Goal: Transaction & Acquisition: Purchase product/service

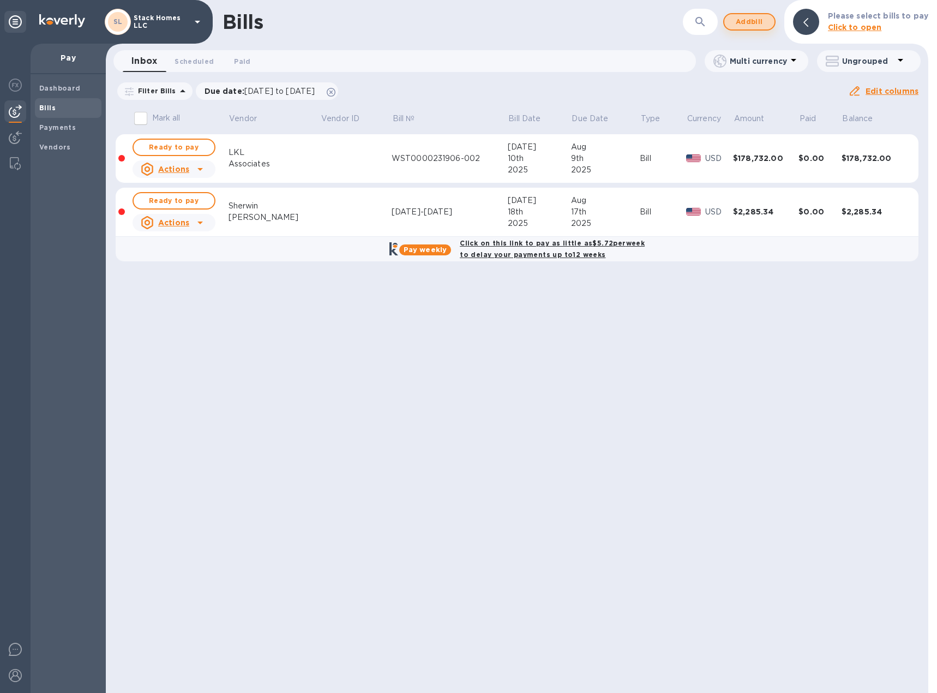
click at [752, 25] on span "Add bill" at bounding box center [749, 21] width 33 height 13
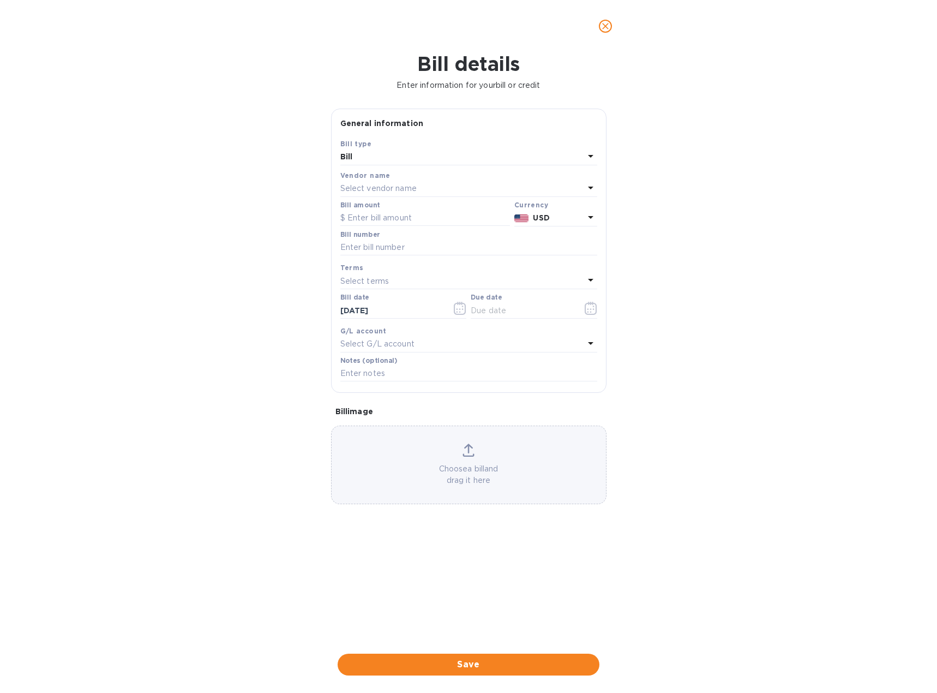
click at [417, 190] on p "Select vendor name" at bounding box center [378, 188] width 76 height 11
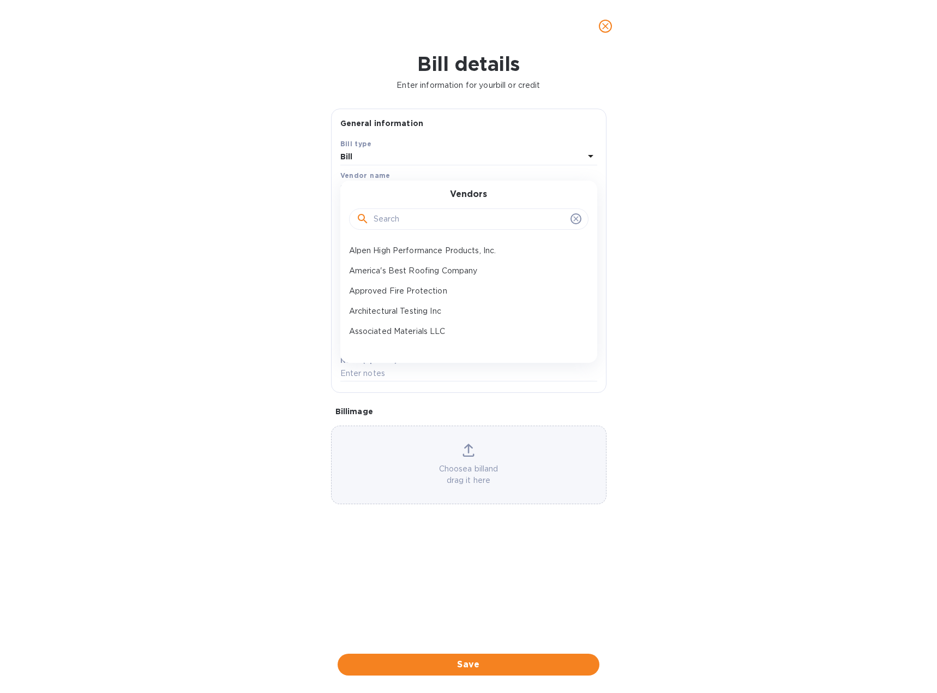
click at [415, 214] on input "text" at bounding box center [470, 219] width 192 height 16
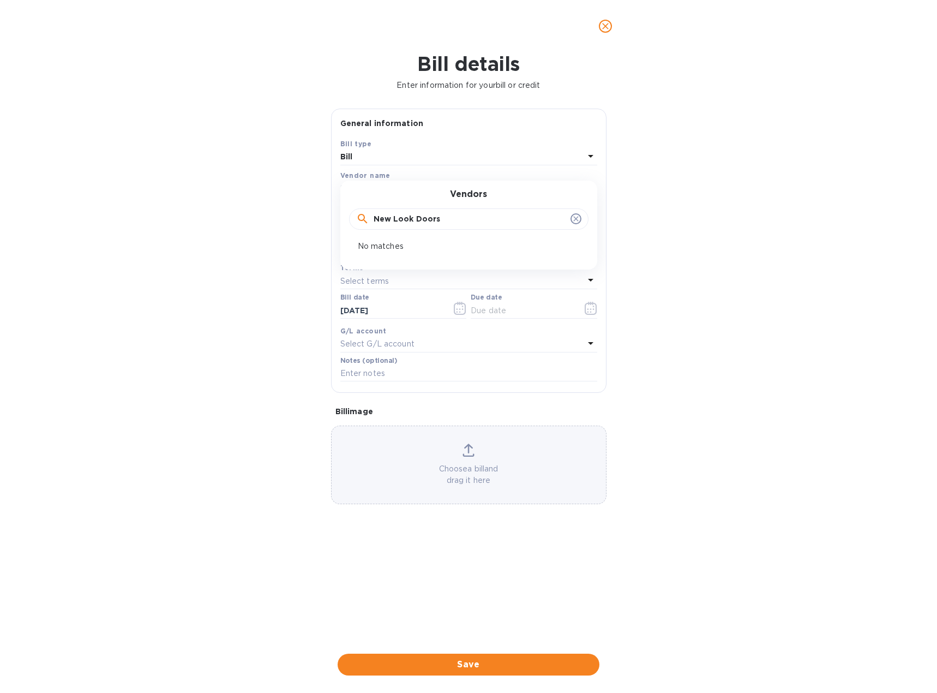
type input "New Look Doors"
click at [394, 246] on p "No matches" at bounding box center [464, 245] width 213 height 11
click at [251, 170] on div "Bill details Enter information for your bill or credit General information Save…" at bounding box center [468, 372] width 937 height 640
click at [605, 26] on icon "close" at bounding box center [605, 26] width 7 height 7
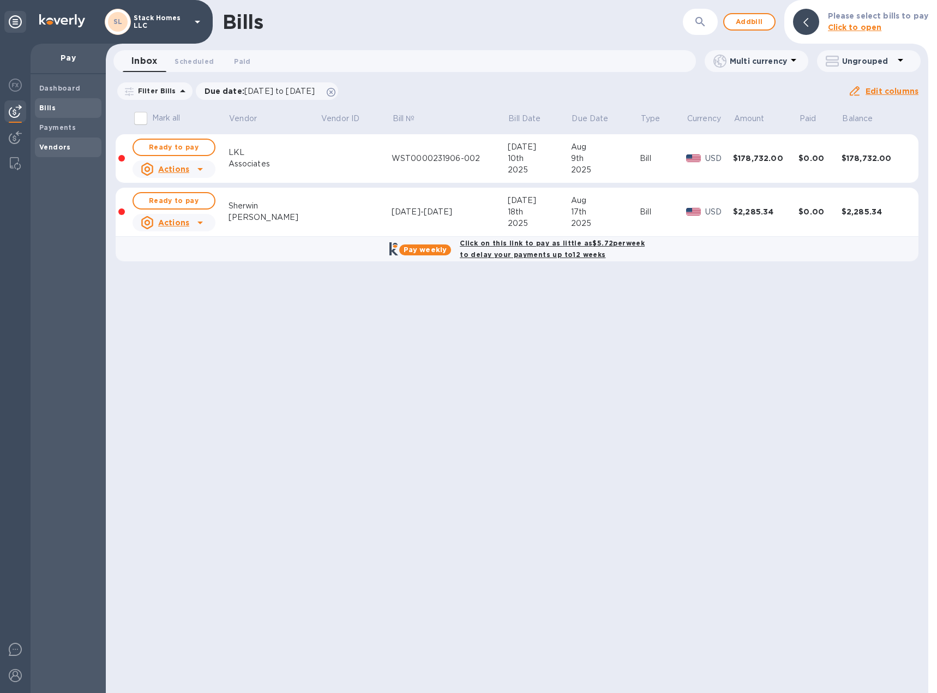
click at [58, 151] on b "Vendors" at bounding box center [55, 147] width 32 height 8
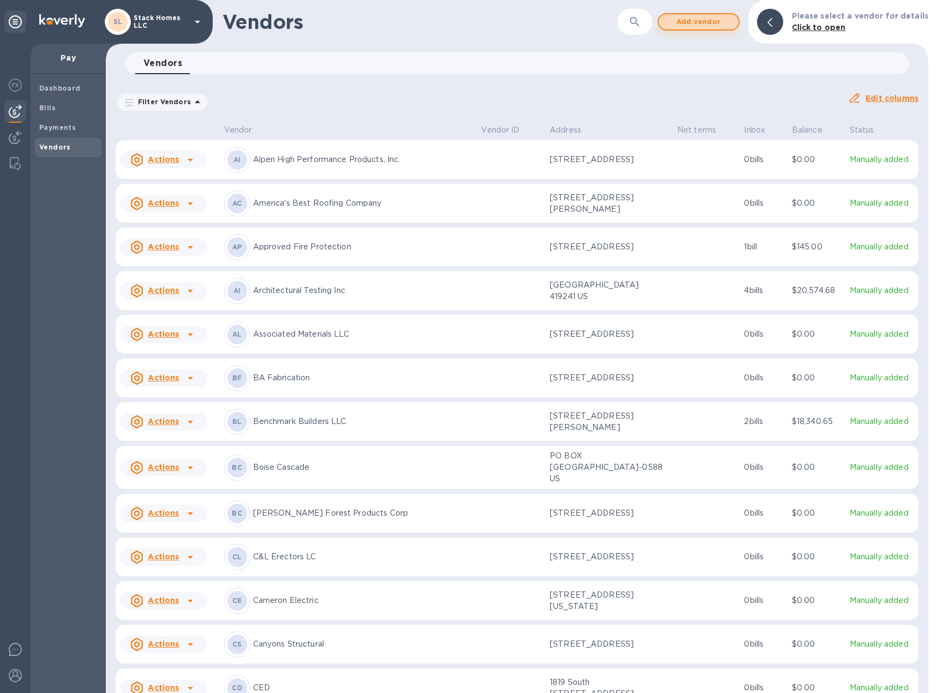
click at [681, 21] on span "Add vendor" at bounding box center [698, 21] width 62 height 13
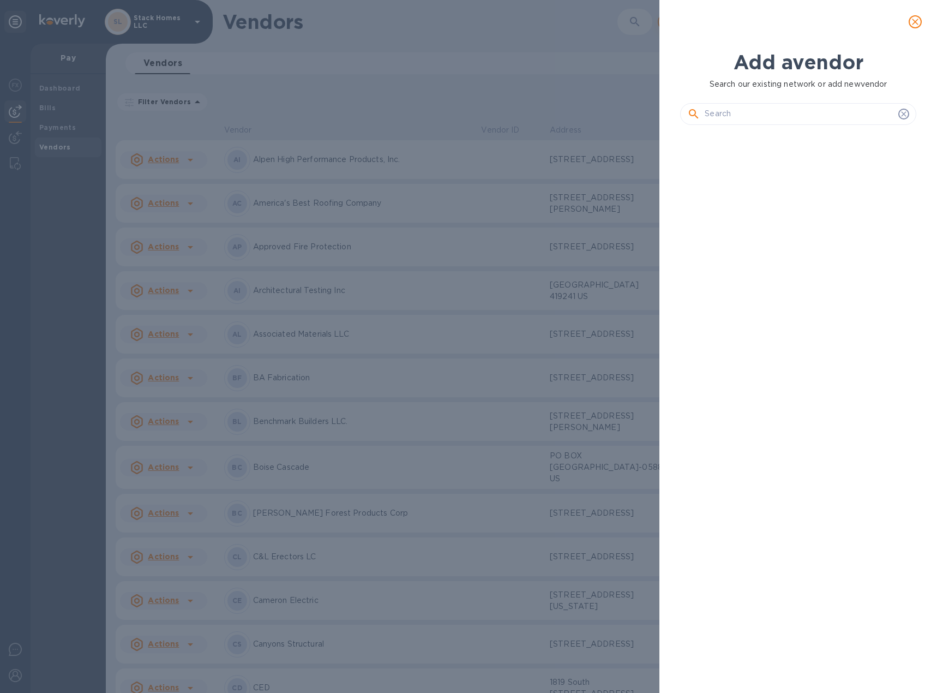
scroll to position [522, 240]
click at [749, 117] on input "text" at bounding box center [799, 114] width 189 height 16
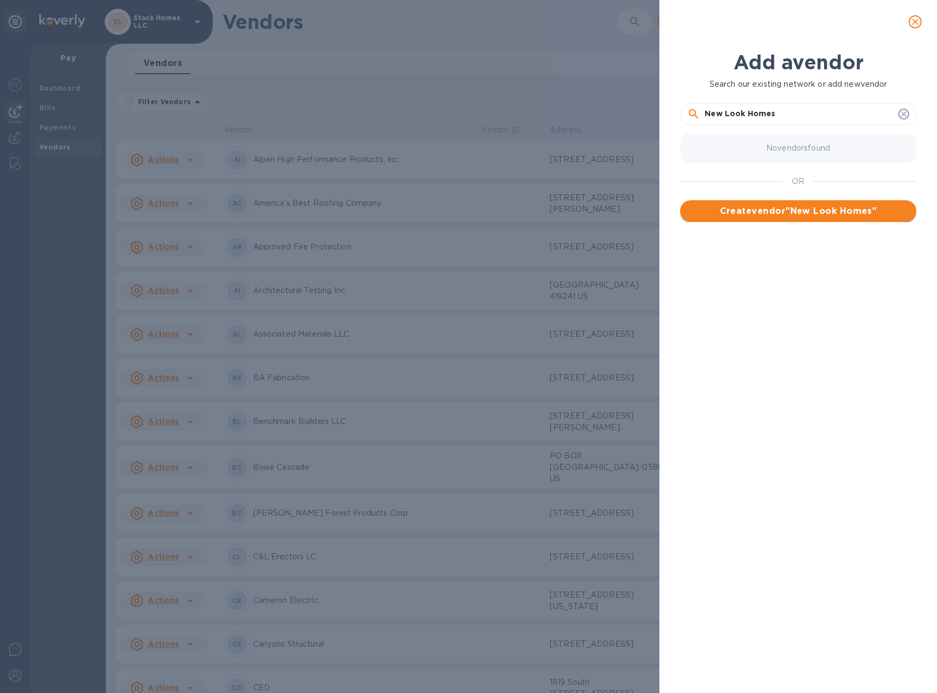
type input "New Look Homes"
click at [827, 206] on span "Create vendor " New Look Homes "" at bounding box center [798, 210] width 219 height 13
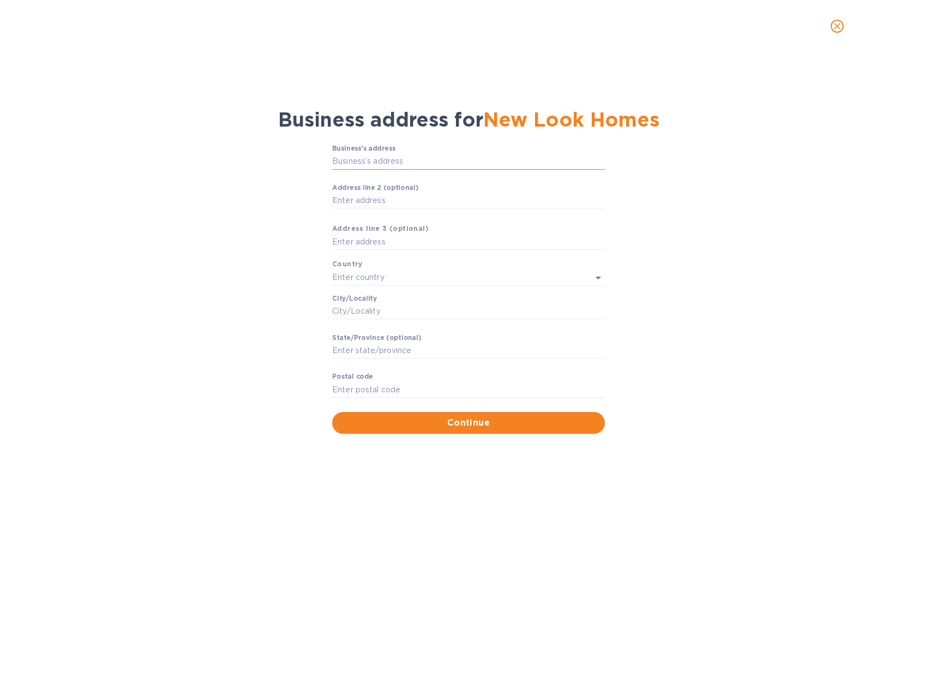
click at [358, 165] on input "Business’s аddress" at bounding box center [468, 161] width 273 height 16
type input "[STREET_ADDRESS]"
type input "[GEOGRAPHIC_DATA]"
type input "Riverton"
type input "UT"
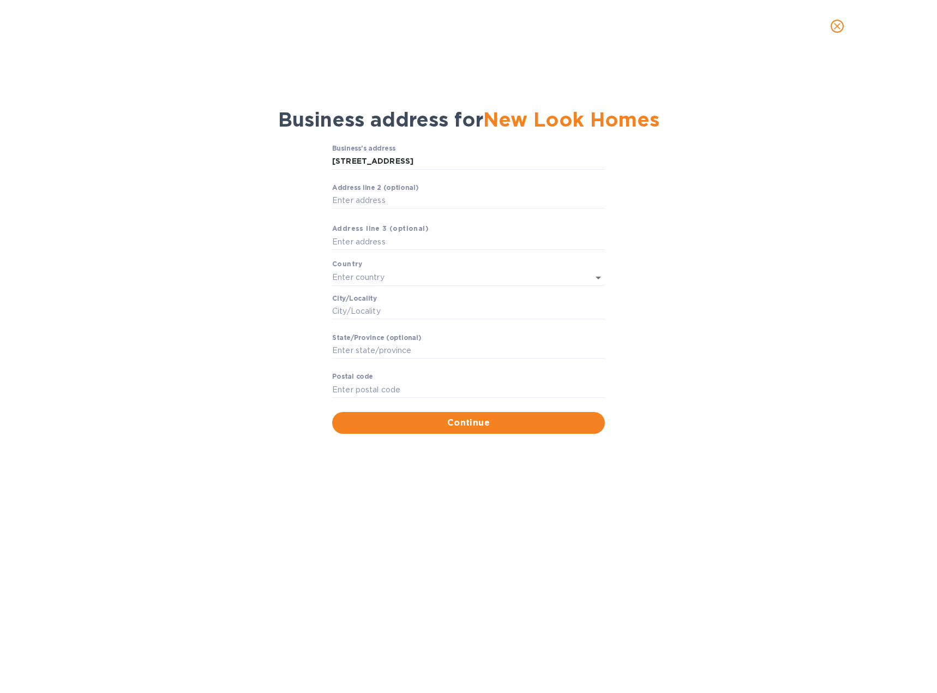
type input "84065"
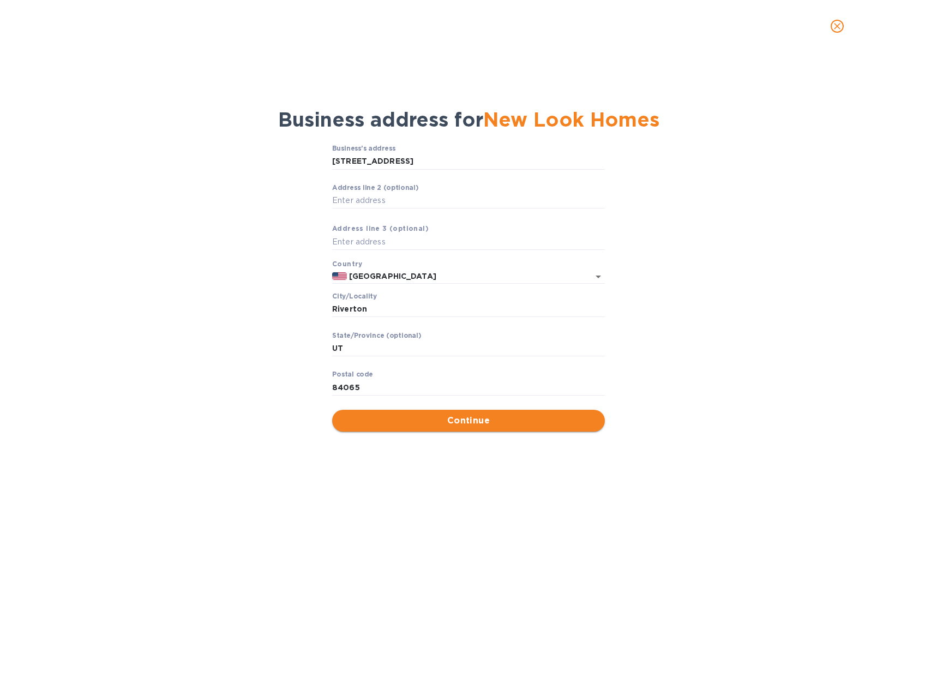
click at [425, 419] on span "Continue" at bounding box center [468, 420] width 255 height 13
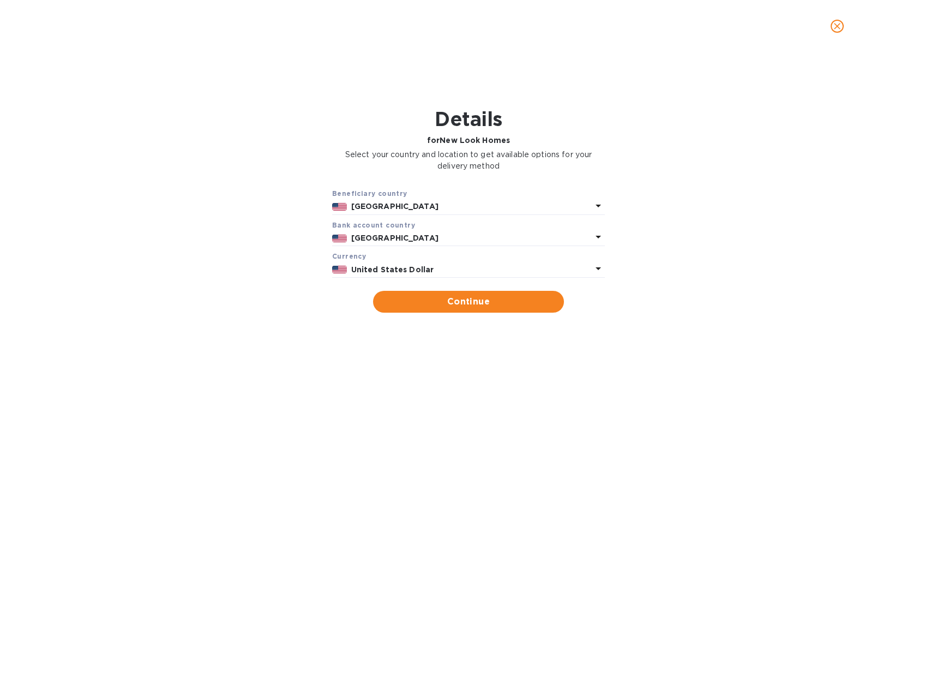
click at [432, 282] on form "Beneficiary country [GEOGRAPHIC_DATA] Bank account cоuntry [GEOGRAPHIC_DATA] Cu…" at bounding box center [468, 250] width 273 height 125
click at [447, 293] on button "Continue" at bounding box center [468, 302] width 191 height 22
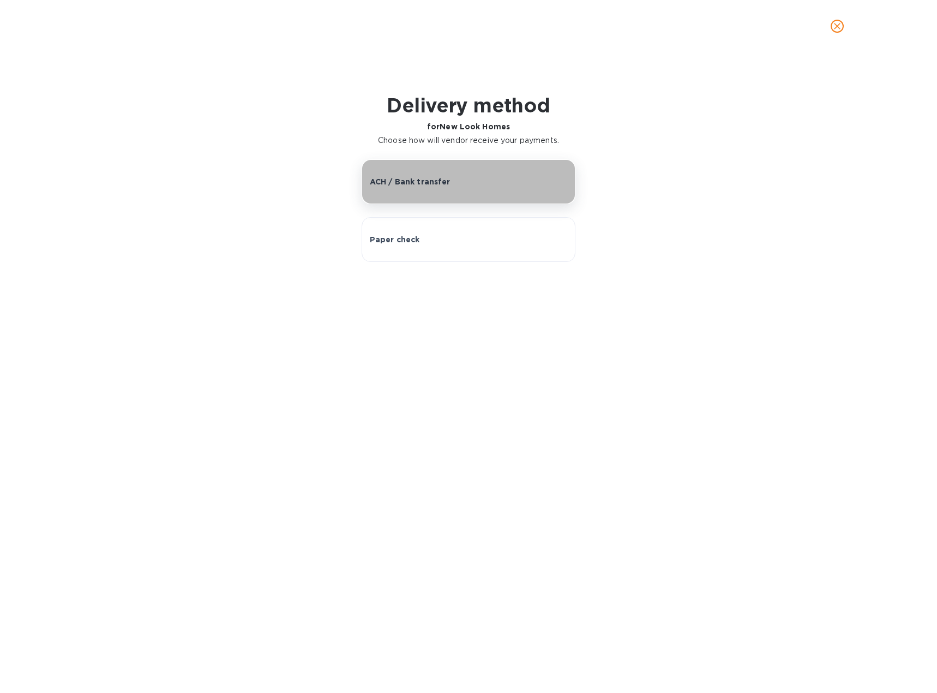
click at [402, 184] on p "ACH / Bank transfer" at bounding box center [410, 181] width 81 height 11
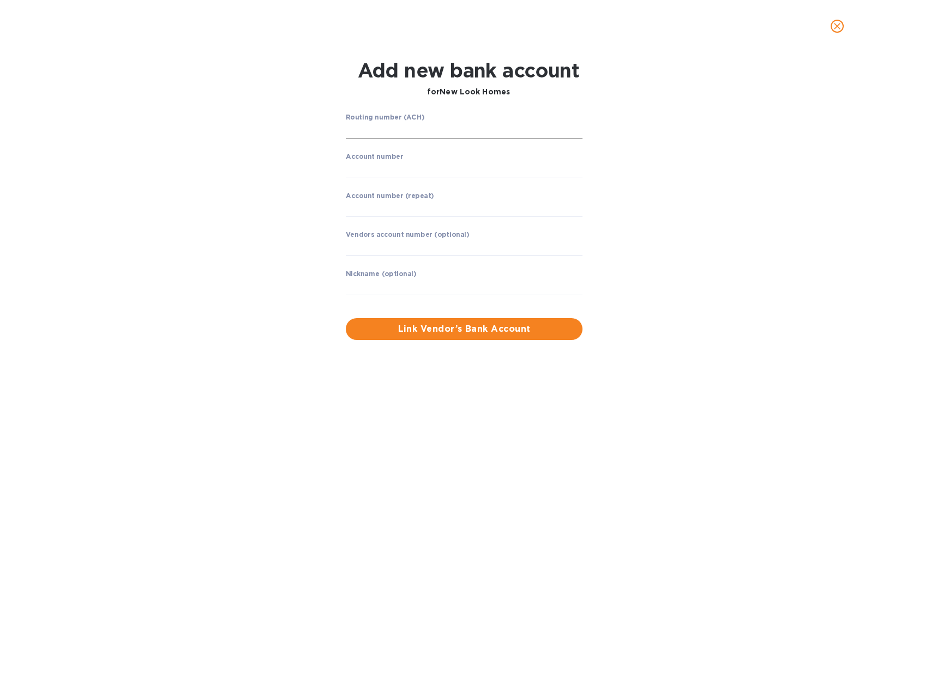
click at [402, 131] on input "string" at bounding box center [464, 130] width 237 height 16
click at [409, 129] on input "string" at bounding box center [464, 130] width 237 height 16
type input "324377516"
click at [416, 169] on input "string" at bounding box center [464, 169] width 237 height 16
type input "746044666428"
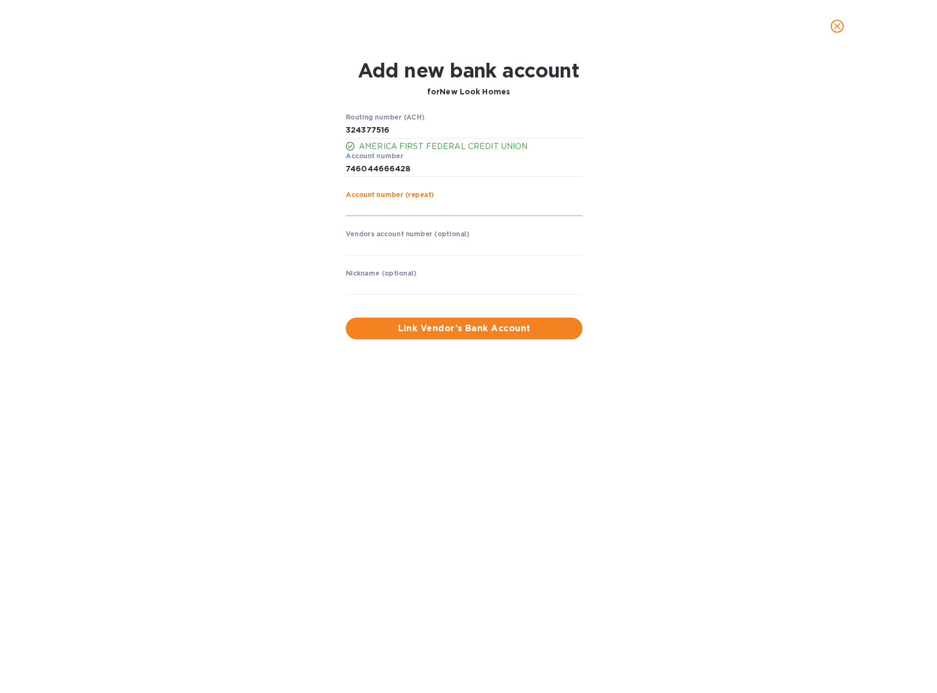
click at [391, 214] on input "string" at bounding box center [464, 208] width 237 height 16
type input "746044666428"
click at [381, 245] on input "text" at bounding box center [464, 247] width 237 height 16
click at [394, 279] on input "text" at bounding box center [464, 286] width 237 height 16
click at [438, 323] on span "Link Vendor’s Bank Account" at bounding box center [463, 328] width 219 height 13
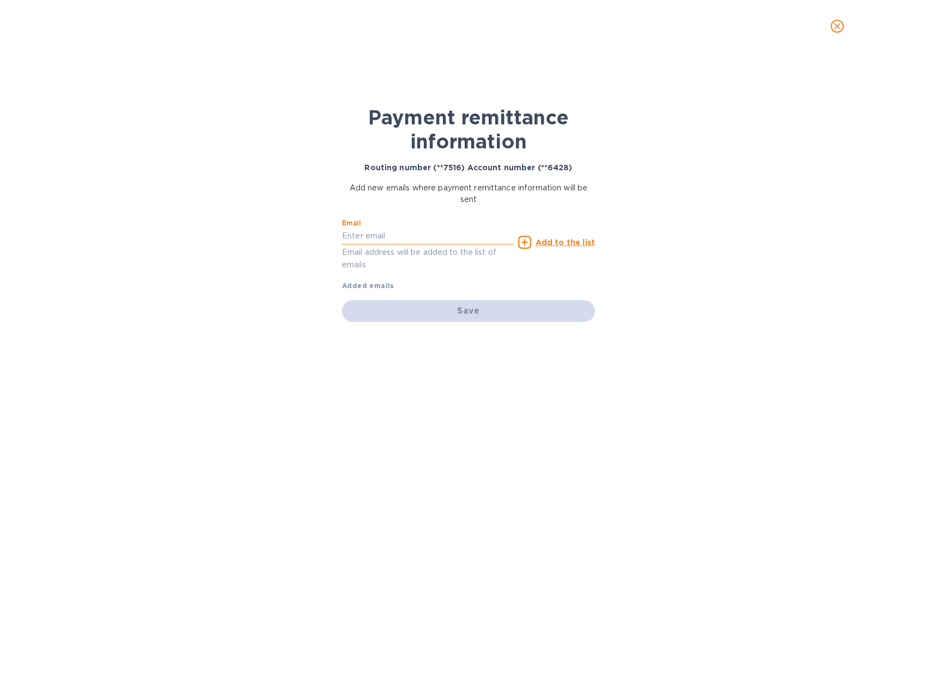
click at [375, 238] on input "text" at bounding box center [428, 236] width 172 height 16
click at [366, 237] on input "text" at bounding box center [428, 236] width 172 height 16
paste input "[PERSON_NAME][EMAIL_ADDRESS][DOMAIN_NAME]"
type input "[PERSON_NAME][EMAIL_ADDRESS][DOMAIN_NAME]"
click at [530, 236] on icon at bounding box center [524, 242] width 13 height 13
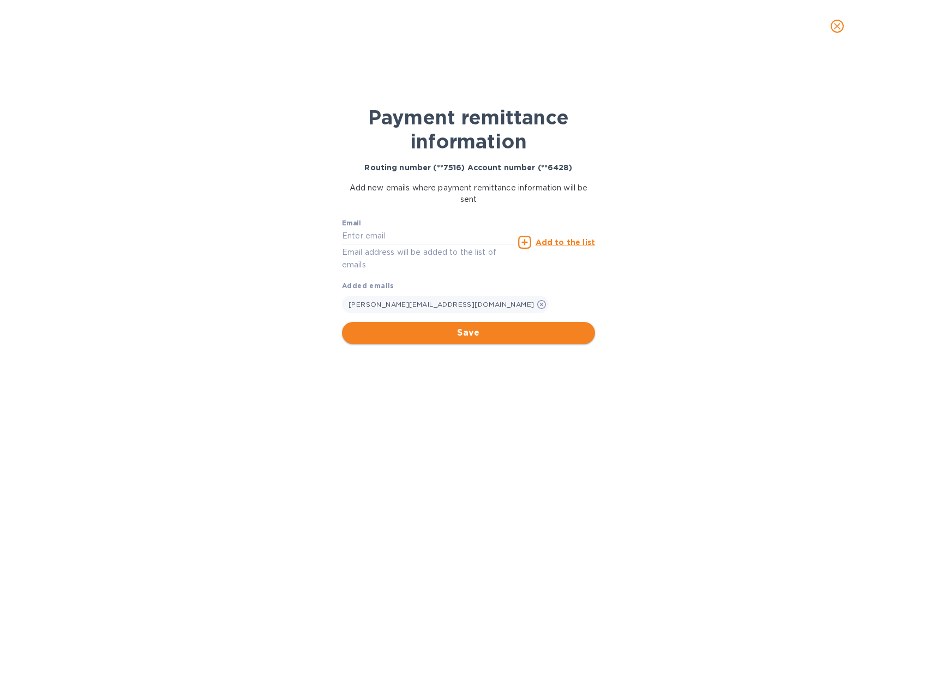
click at [498, 330] on span "Save" at bounding box center [469, 332] width 236 height 13
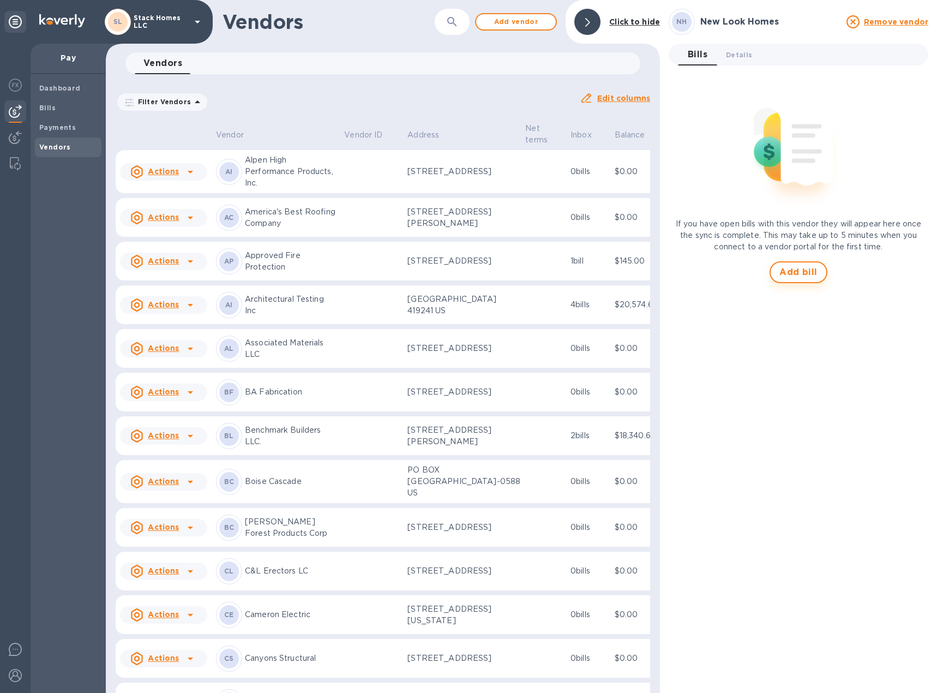
click at [809, 267] on span "Add bill" at bounding box center [798, 272] width 38 height 13
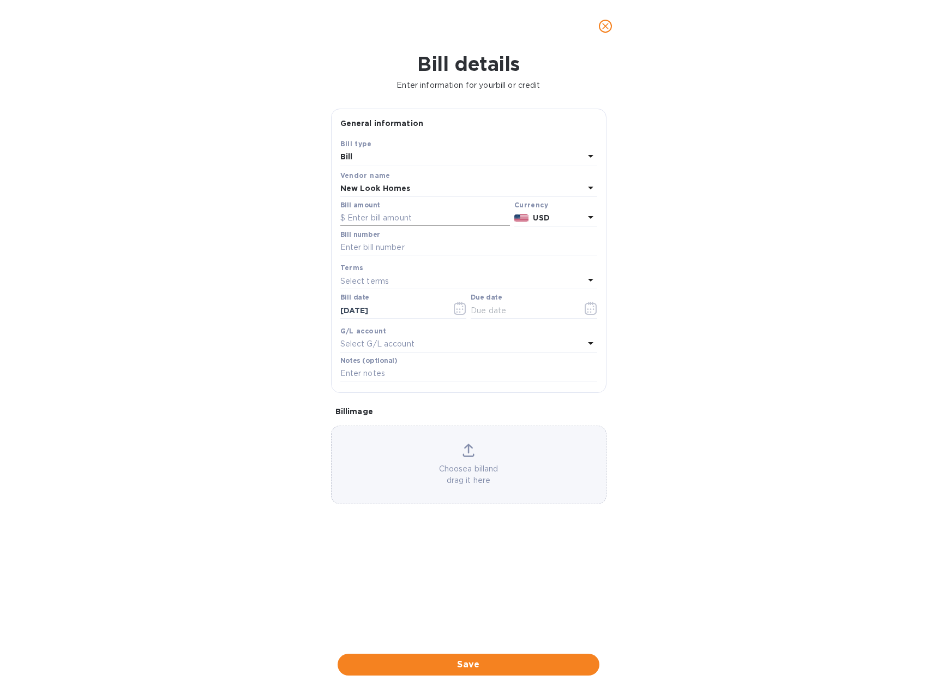
click at [395, 218] on input "text" at bounding box center [425, 218] width 170 height 16
type input "7,340.48"
click at [396, 240] on input "text" at bounding box center [468, 247] width 257 height 16
type input "2028"
click at [369, 280] on p "Select terms" at bounding box center [364, 280] width 49 height 11
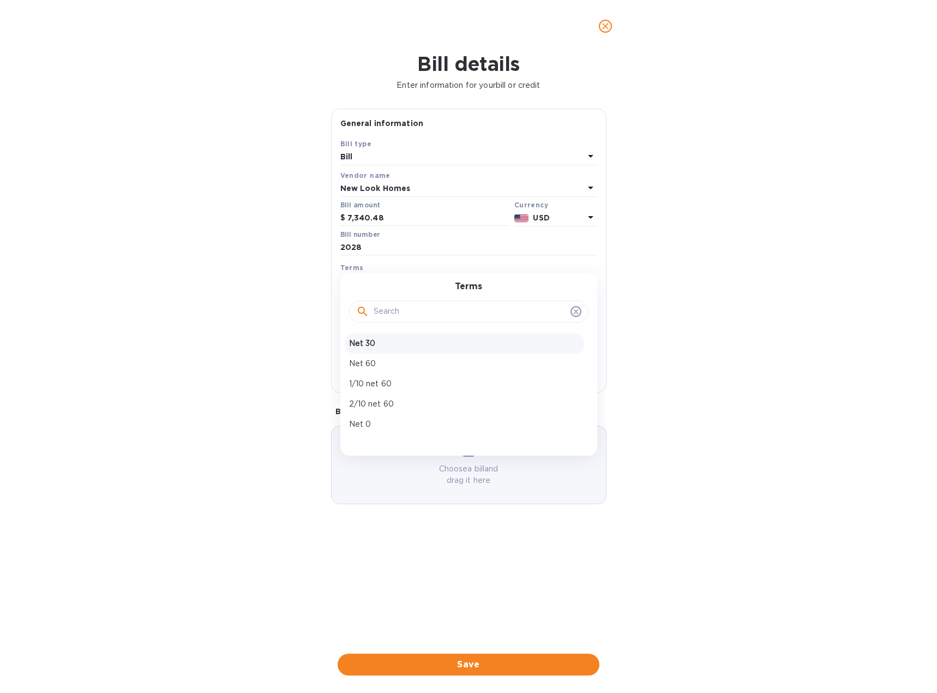
click at [393, 346] on p "Net 30" at bounding box center [464, 343] width 231 height 11
type input "[DATE]"
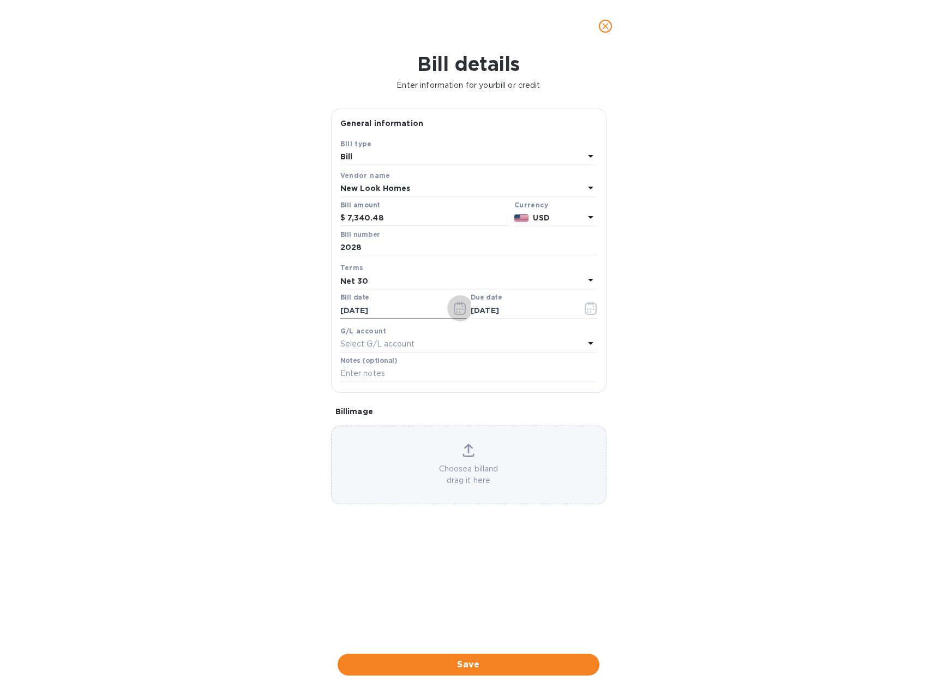
click at [458, 306] on icon "button" at bounding box center [460, 308] width 13 height 13
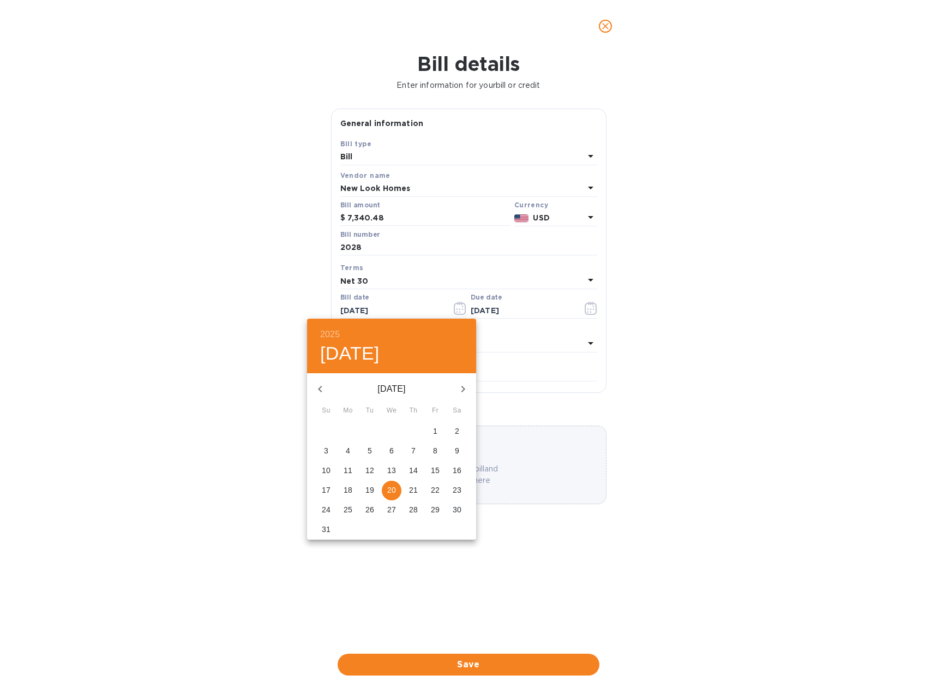
click at [319, 384] on icon "button" at bounding box center [320, 388] width 13 height 13
click at [351, 508] on p "28" at bounding box center [348, 509] width 9 height 11
type input "[DATE]"
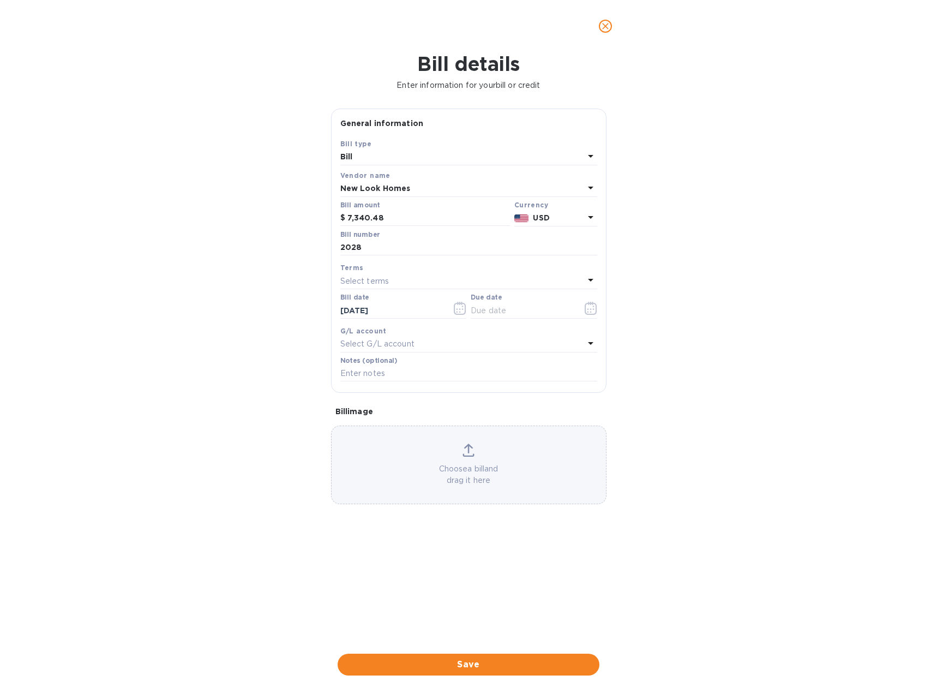
click at [460, 280] on div "Select terms" at bounding box center [462, 280] width 244 height 15
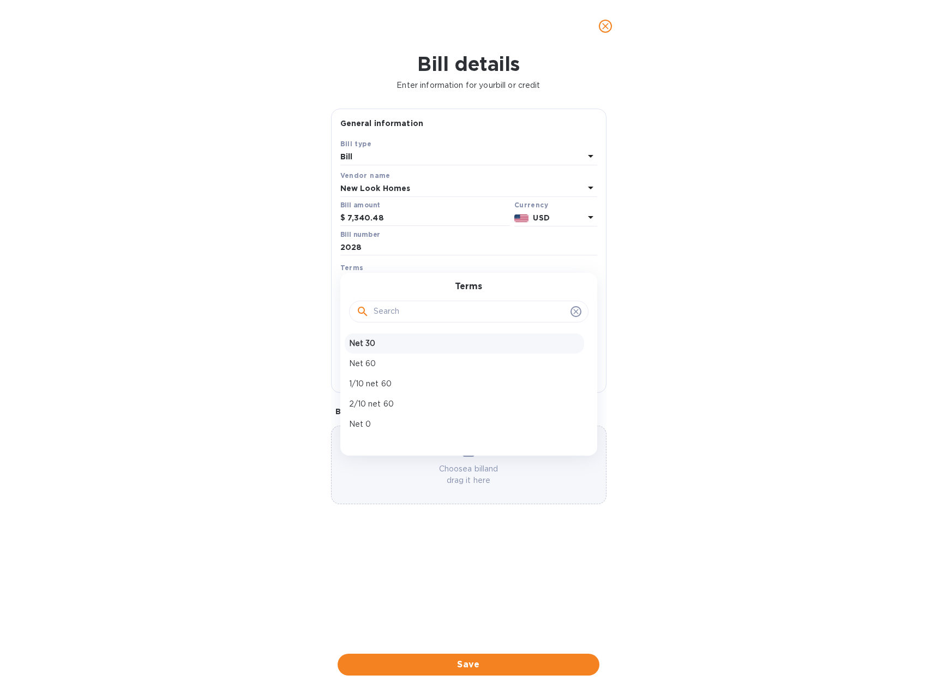
click at [422, 352] on div "Net 30" at bounding box center [464, 343] width 239 height 20
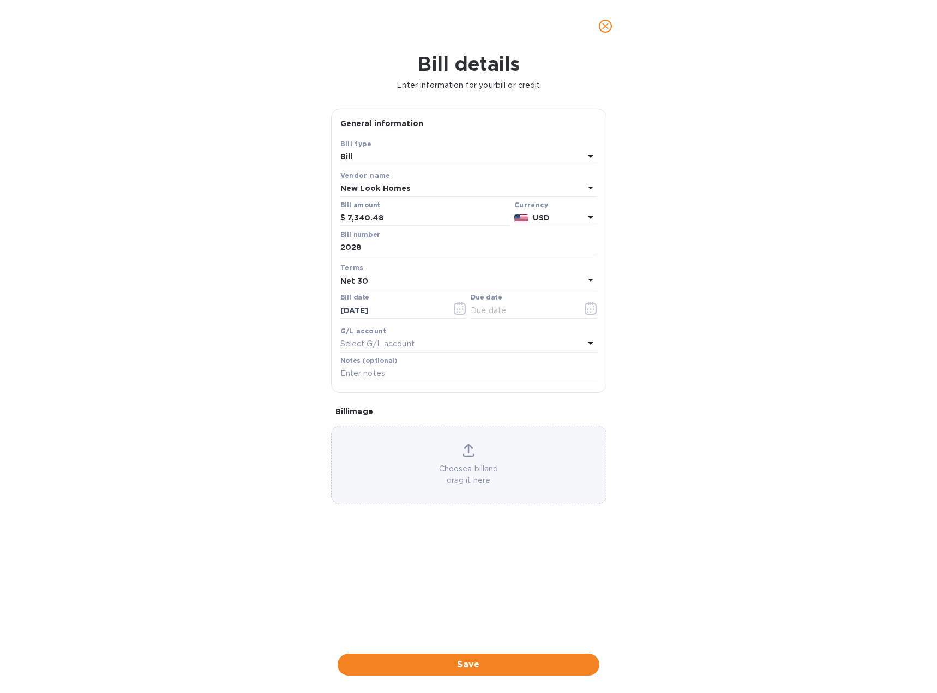
type input "[DATE]"
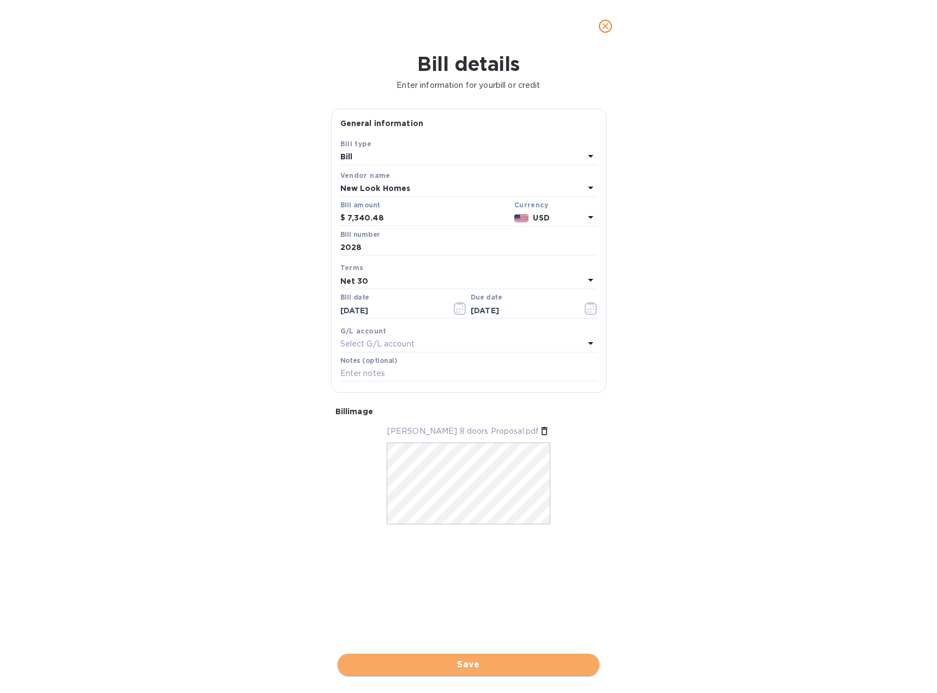
click at [465, 669] on span "Save" at bounding box center [468, 664] width 244 height 13
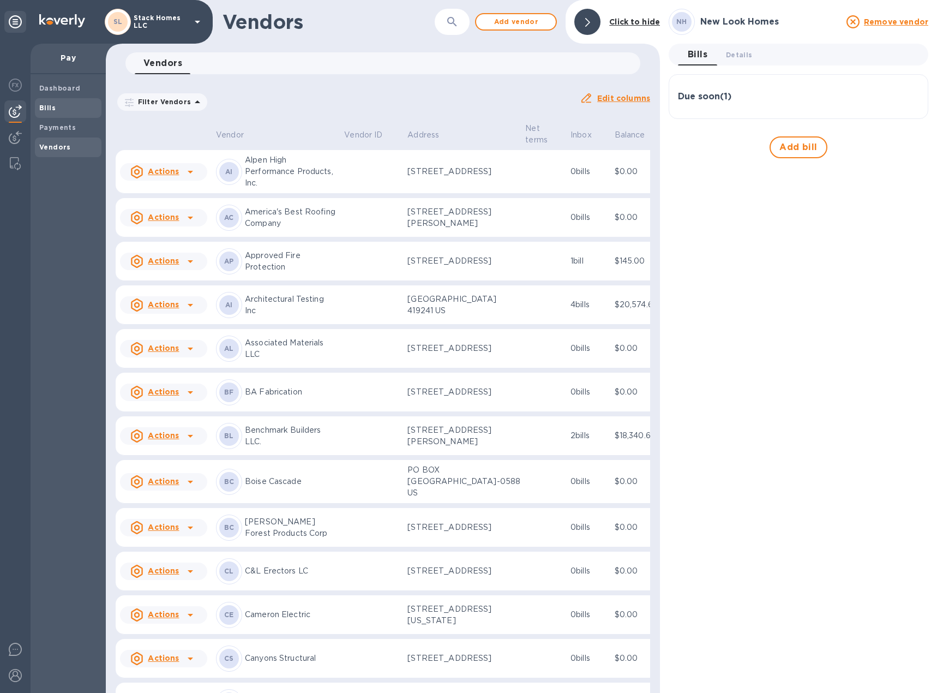
click at [52, 107] on b "Bills" at bounding box center [47, 108] width 16 height 8
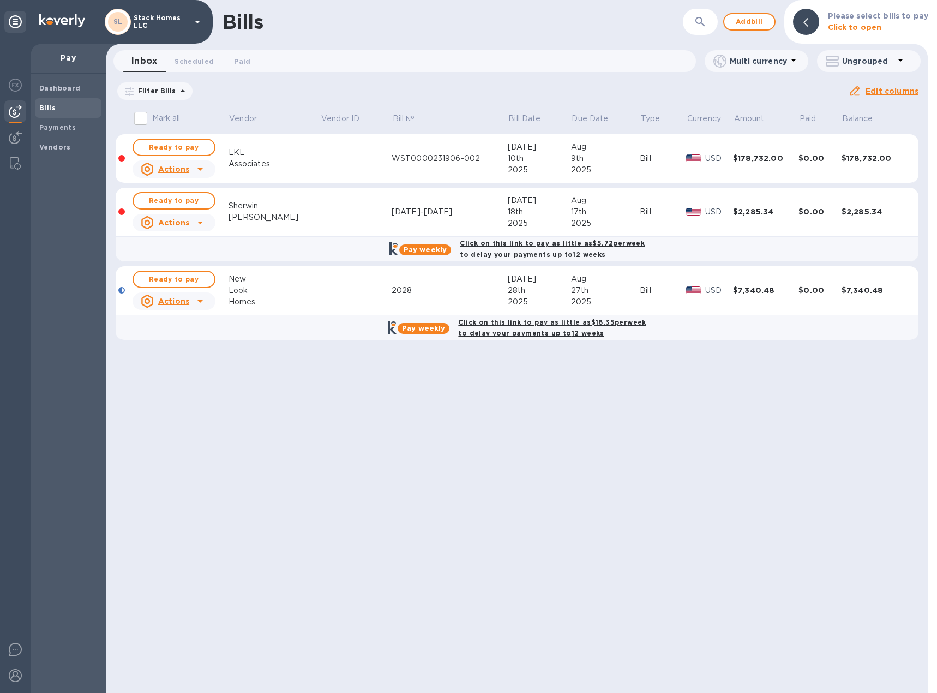
click at [522, 149] on div "[DATE]" at bounding box center [539, 146] width 63 height 11
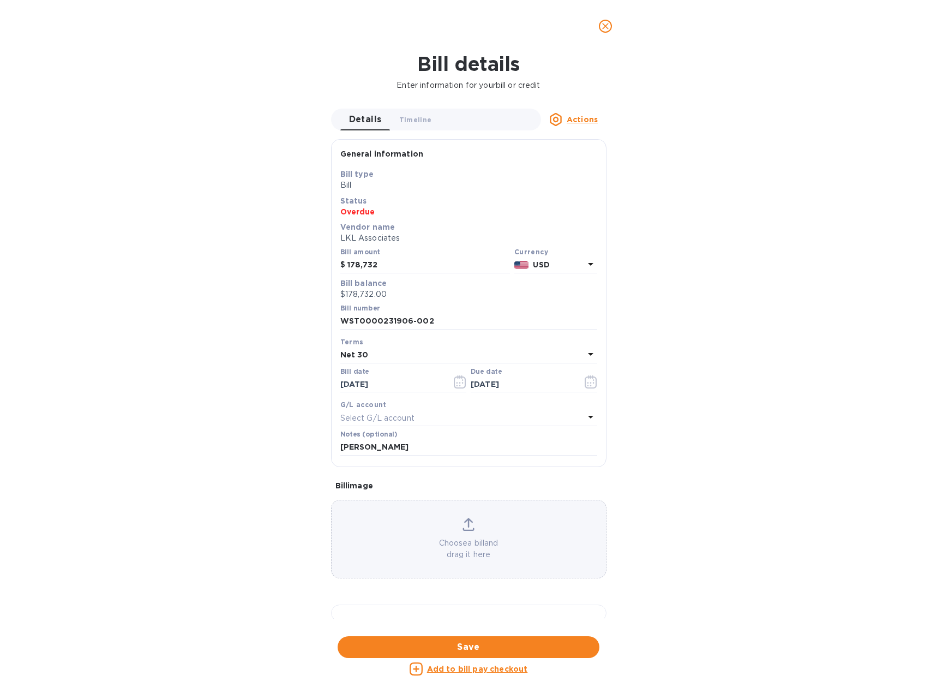
click at [603, 29] on icon "close" at bounding box center [605, 26] width 7 height 7
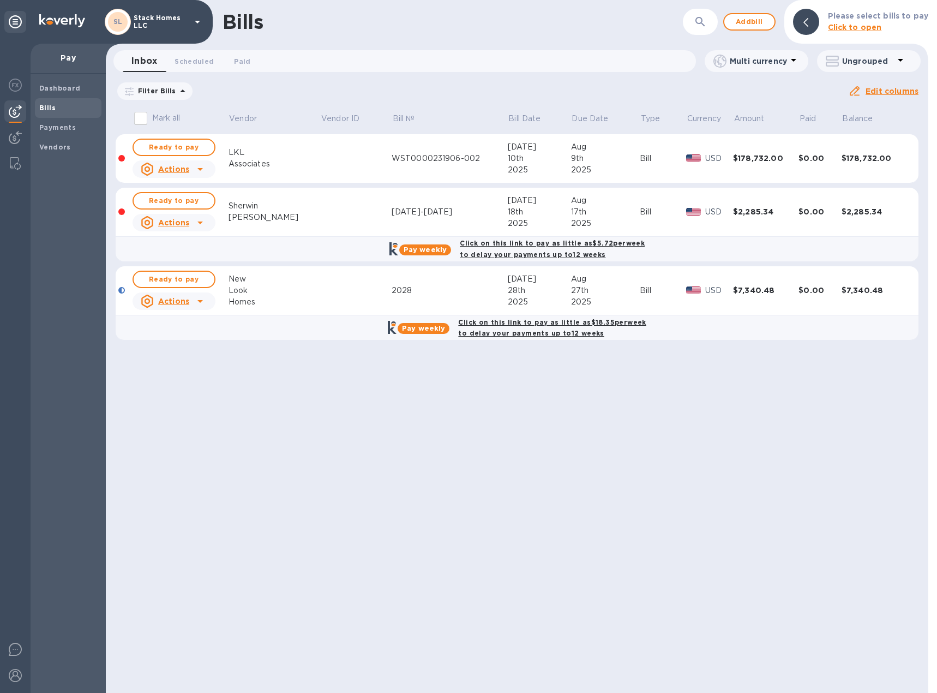
click at [538, 323] on b "Click on this link to pay as little as $18.35 per week to delay your payments u…" at bounding box center [552, 328] width 188 height 20
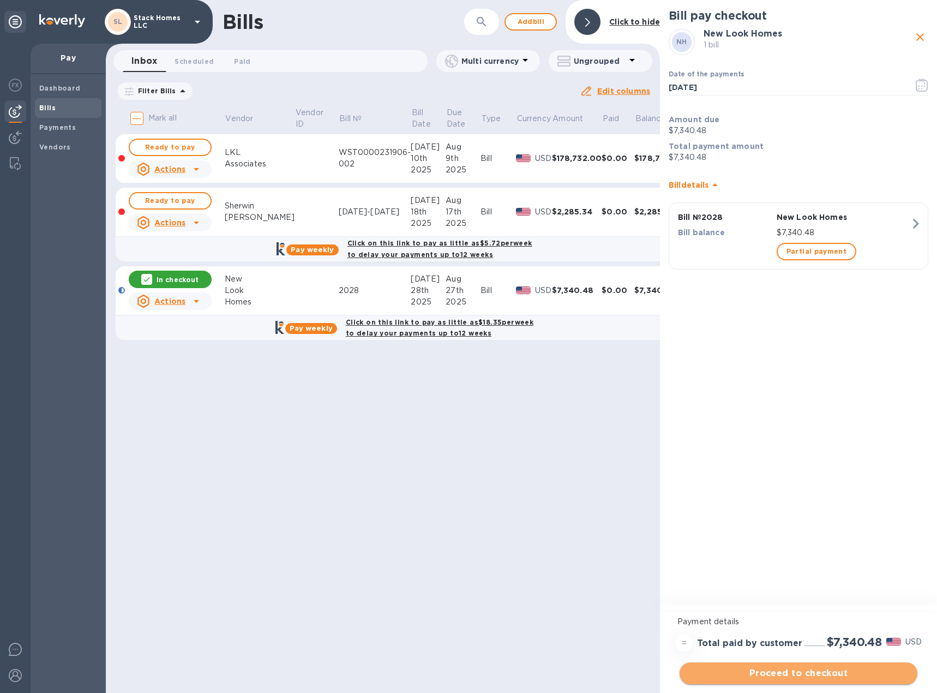
click at [773, 669] on span "Proceed to checkout" at bounding box center [798, 672] width 220 height 13
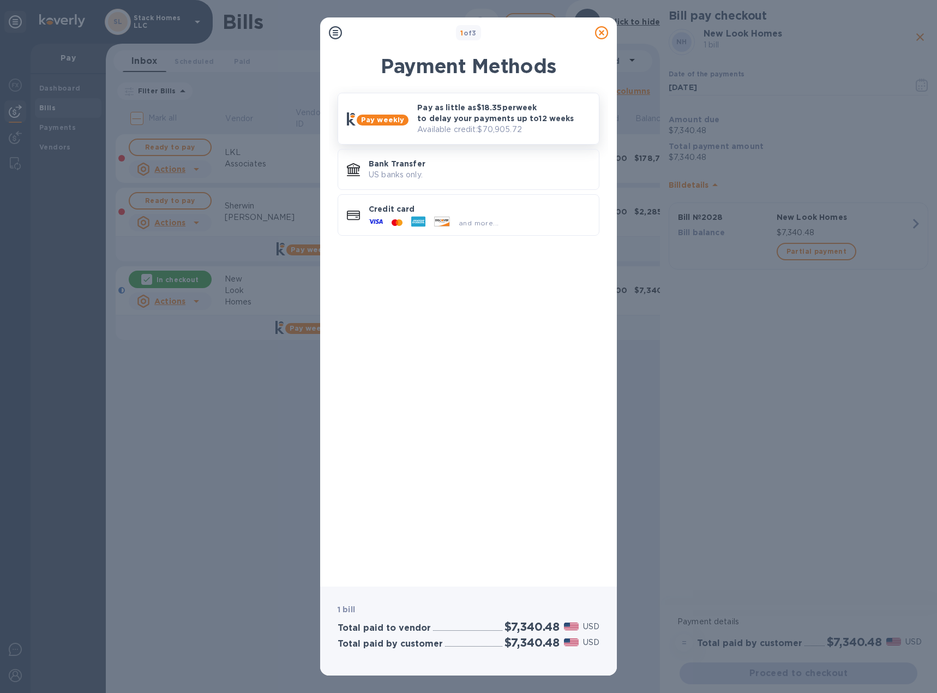
click at [460, 113] on p "Pay as little as $18.35 per week to delay your payments up to 12 weeks" at bounding box center [503, 113] width 173 height 22
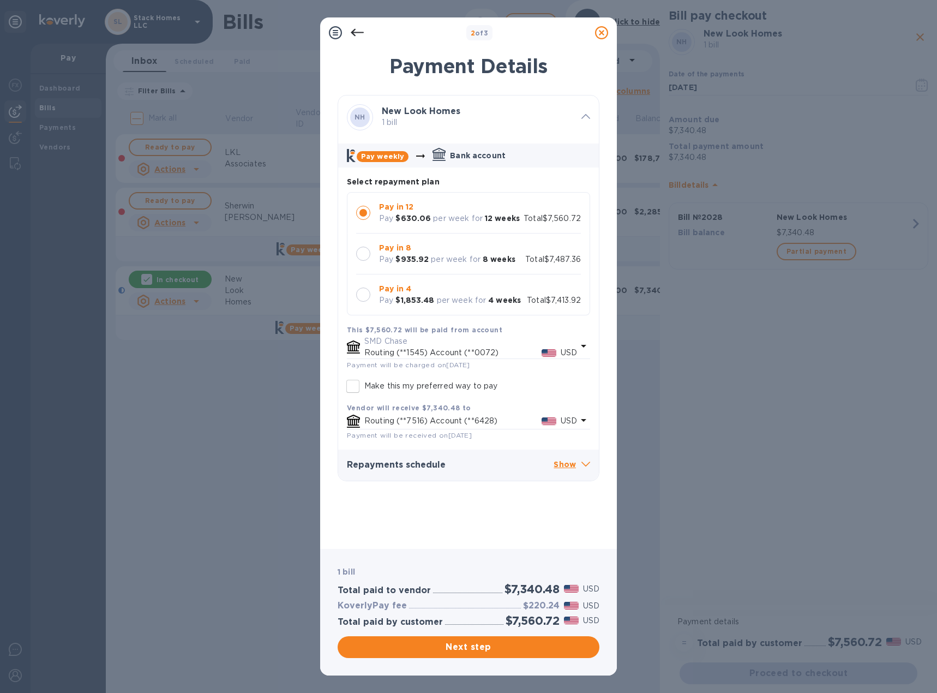
click at [496, 212] on p "Pay in 12" at bounding box center [449, 206] width 141 height 11
click at [443, 643] on span "Next step" at bounding box center [468, 646] width 244 height 13
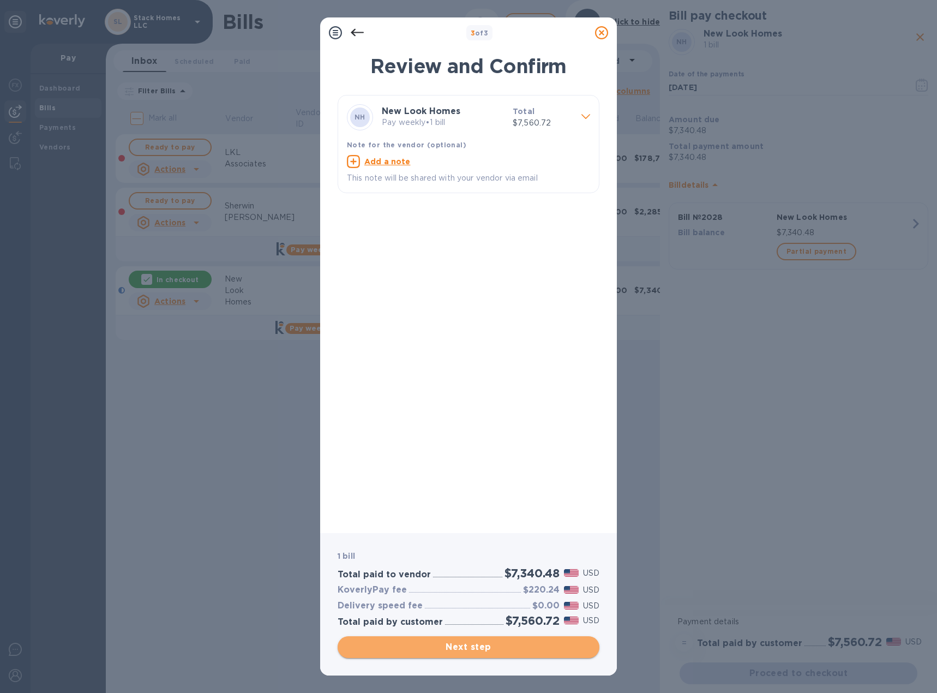
click at [443, 643] on span "Next step" at bounding box center [468, 646] width 244 height 13
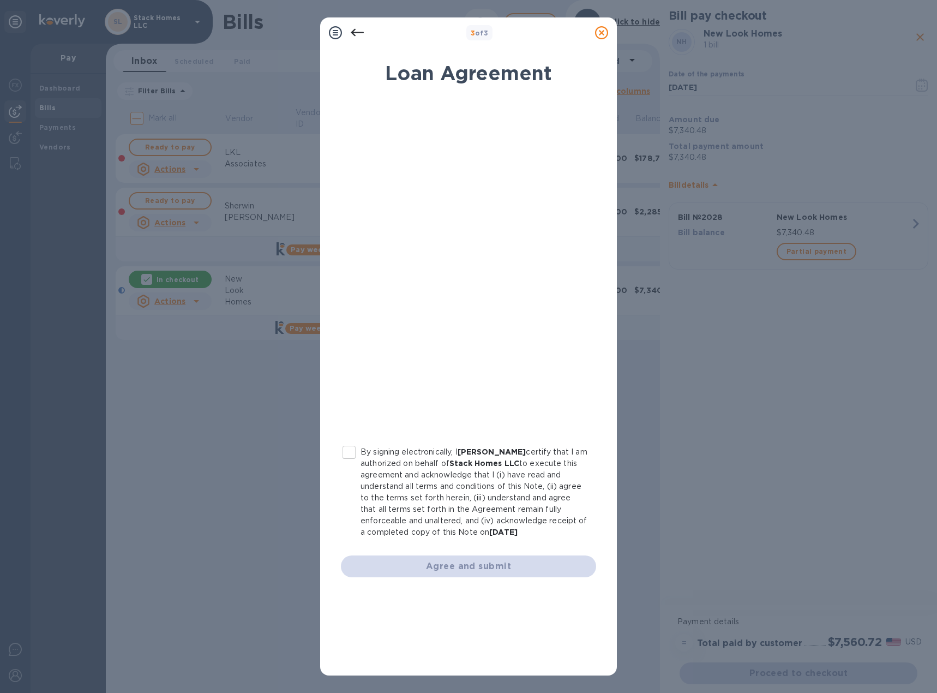
click at [344, 449] on input "By signing electronically, I [PERSON_NAME] certify that I am authorized on beha…" at bounding box center [349, 452] width 23 height 23
checkbox input "true"
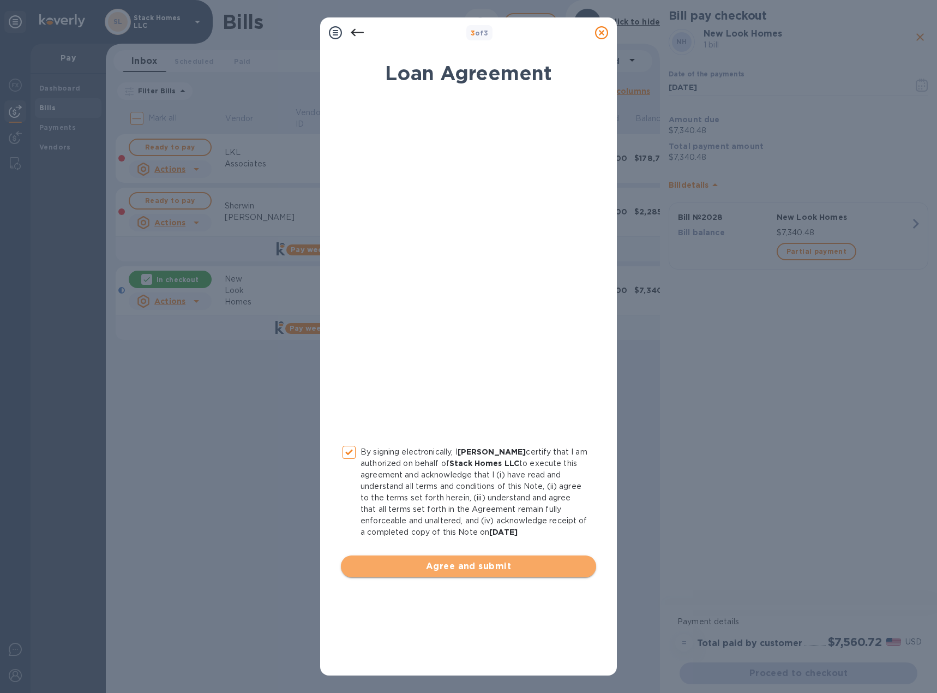
click at [469, 570] on span "Agree and submit" at bounding box center [469, 565] width 238 height 13
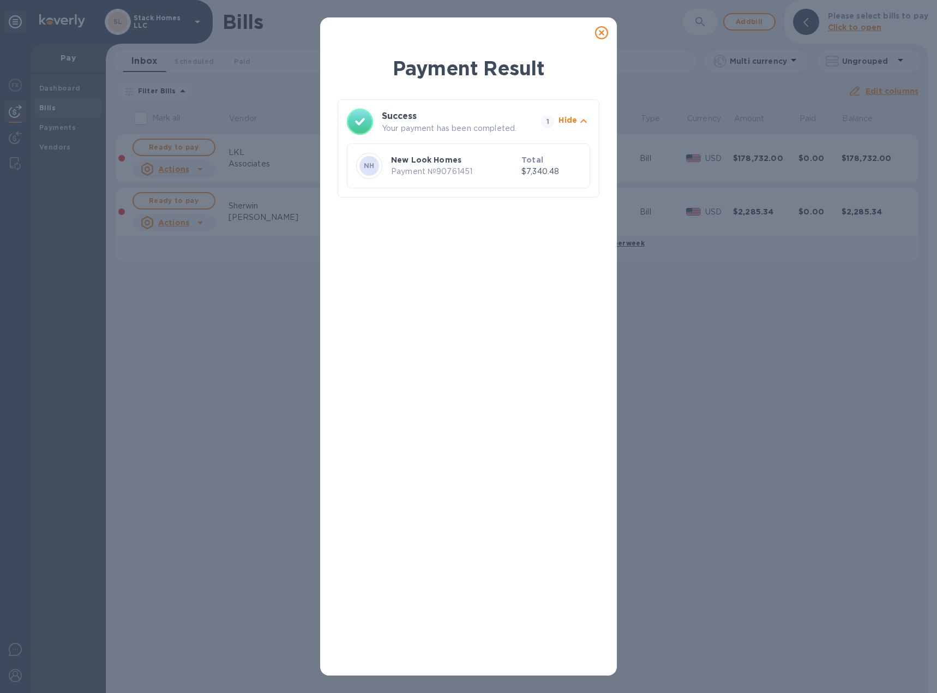
click at [242, 327] on div "Payment Result Success Your payment has been completed. 1 Hide NH New Look Home…" at bounding box center [468, 346] width 937 height 693
click at [603, 33] on icon at bounding box center [601, 32] width 13 height 13
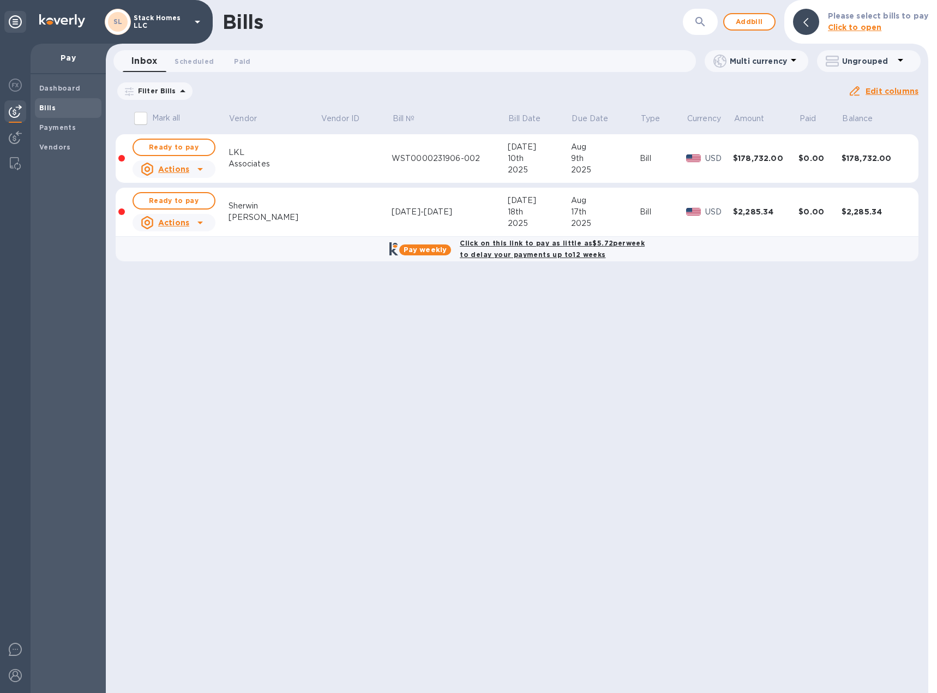
click at [14, 22] on icon at bounding box center [15, 21] width 13 height 13
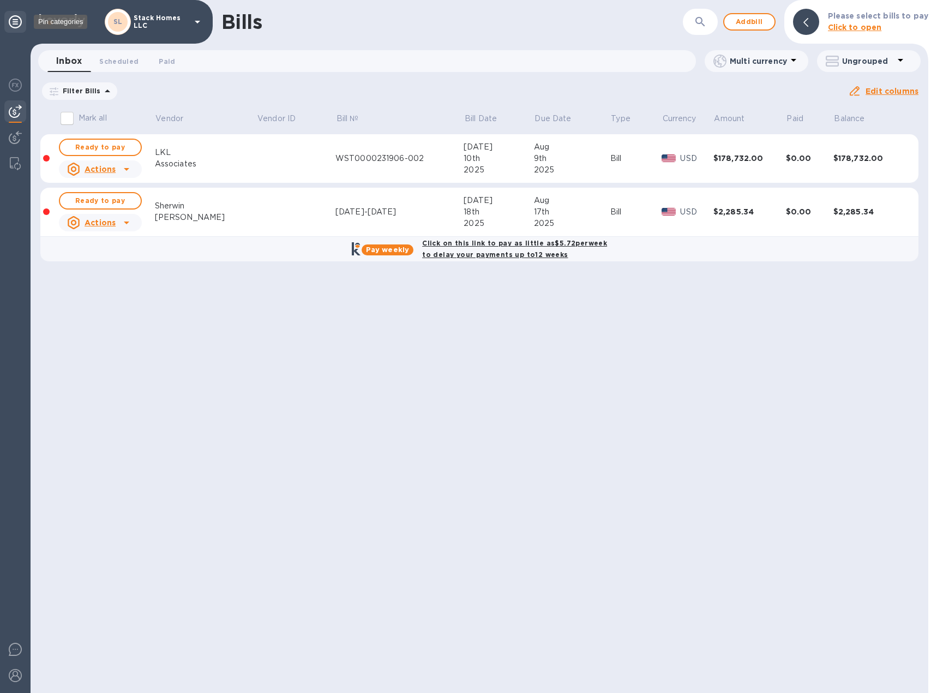
click at [14, 22] on icon at bounding box center [15, 21] width 13 height 13
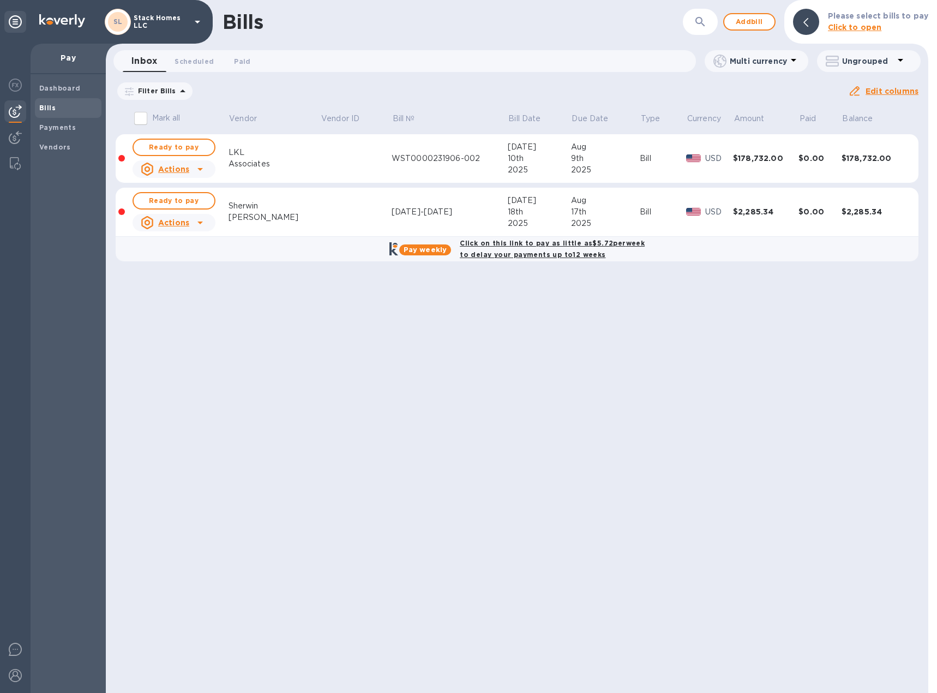
click at [166, 16] on p "Stack Homes LLC" at bounding box center [161, 21] width 55 height 15
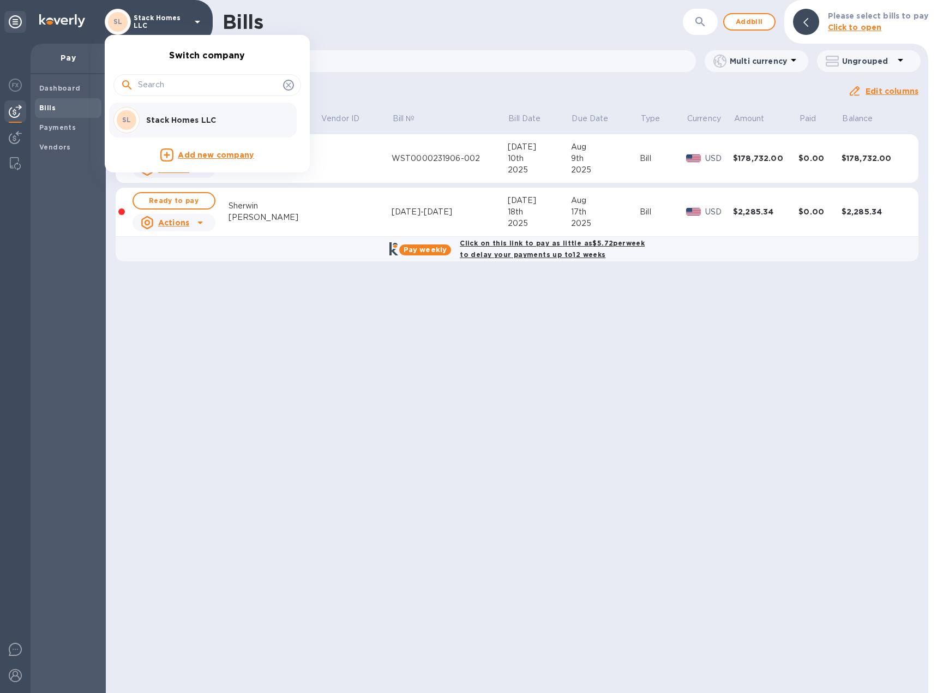
click at [166, 16] on div at bounding box center [468, 346] width 937 height 693
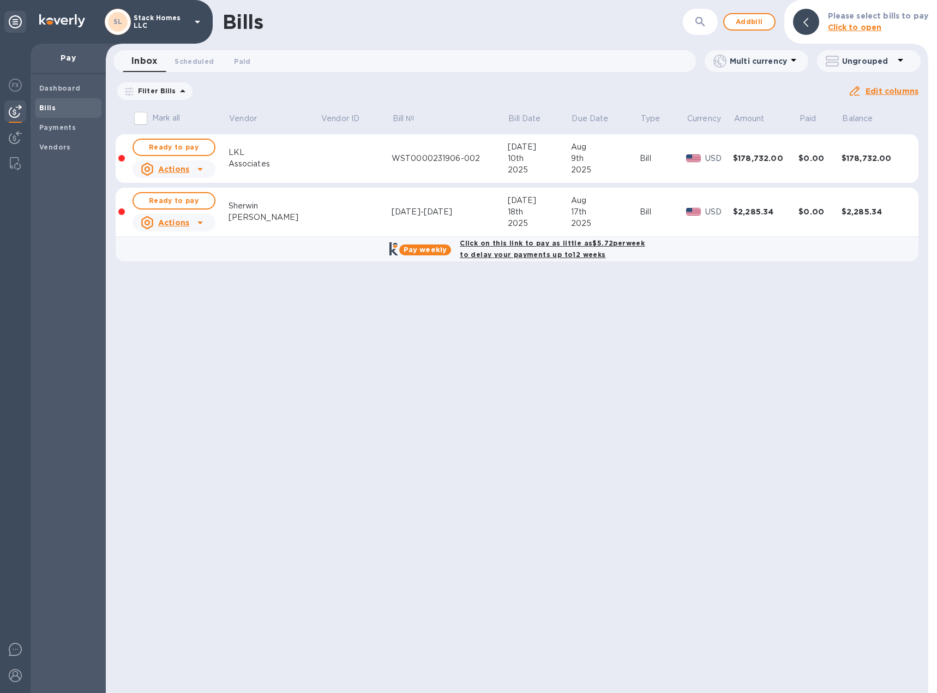
click at [95, 17] on div "[PERSON_NAME] Homes LLC" at bounding box center [106, 22] width 213 height 44
click at [127, 16] on div "SL" at bounding box center [118, 22] width 26 height 26
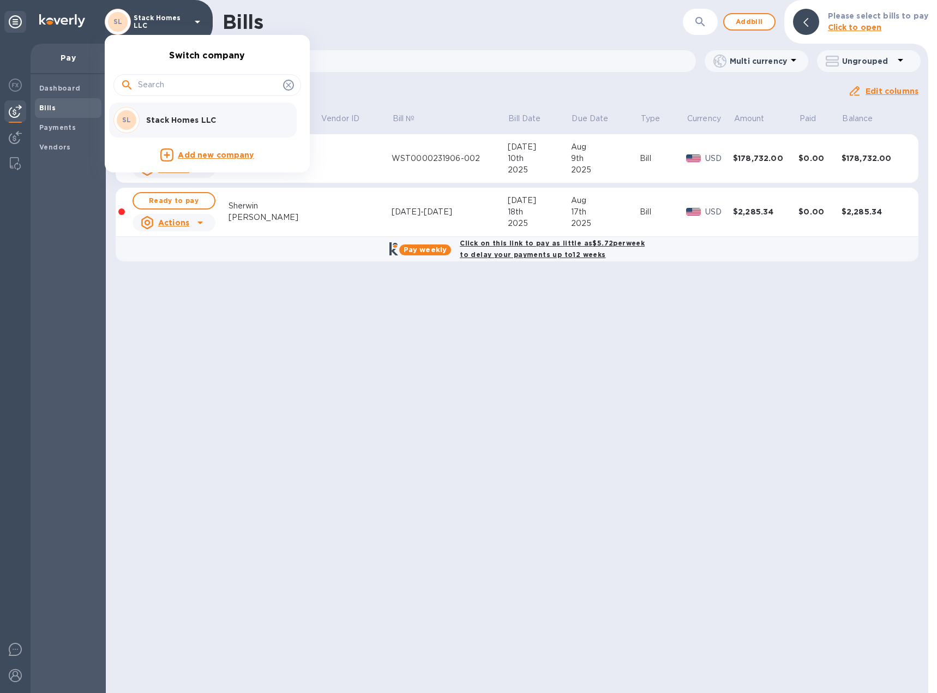
click at [129, 122] on b "SL" at bounding box center [126, 120] width 9 height 8
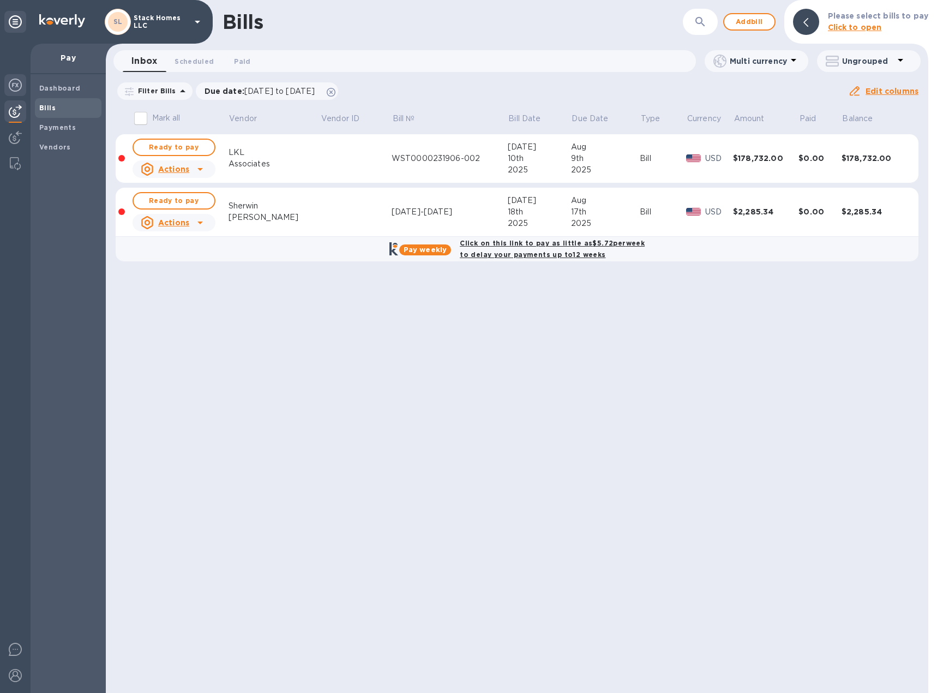
click at [14, 88] on img at bounding box center [15, 85] width 13 height 13
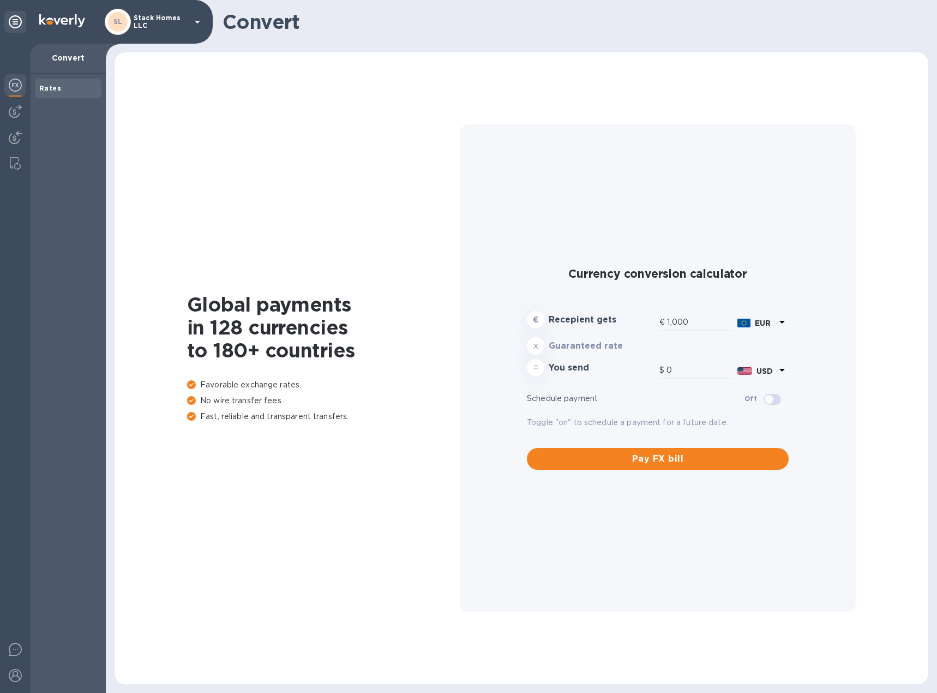
type input "1,169.3"
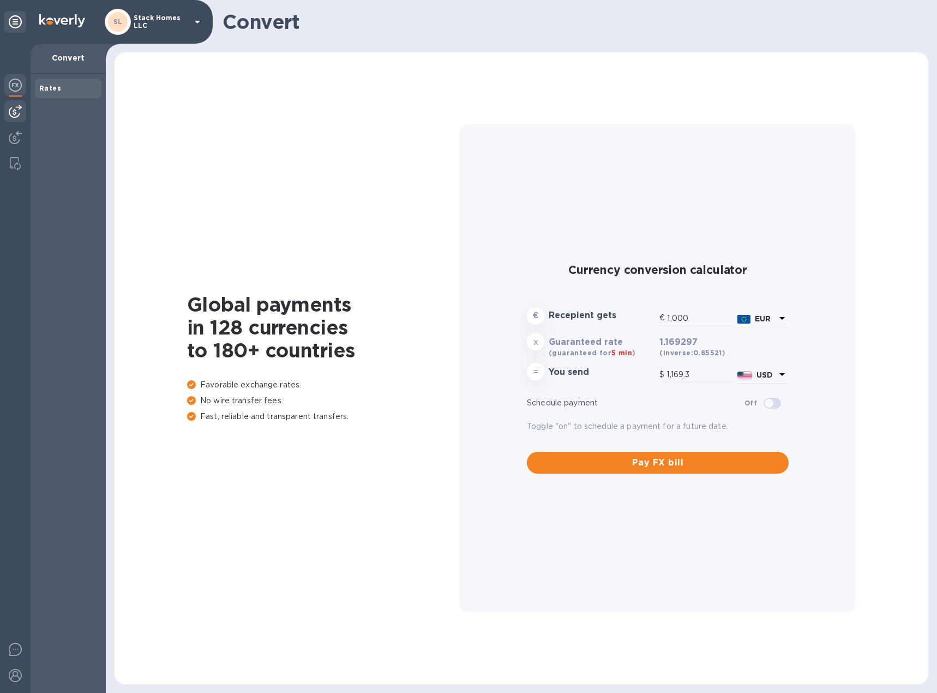
click at [14, 109] on img at bounding box center [15, 111] width 13 height 13
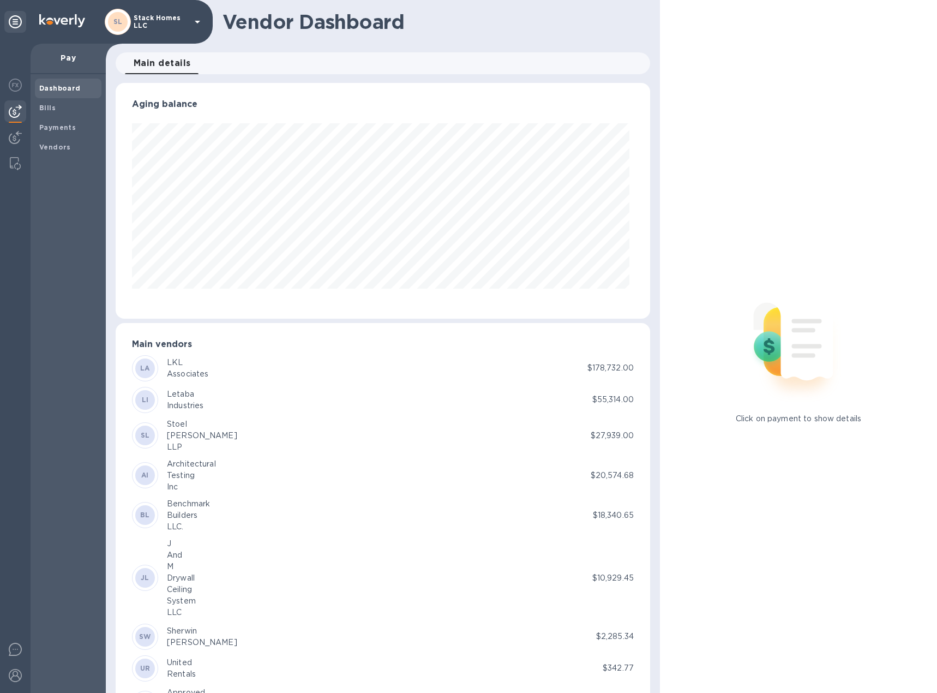
click at [193, 15] on icon at bounding box center [197, 21] width 13 height 13
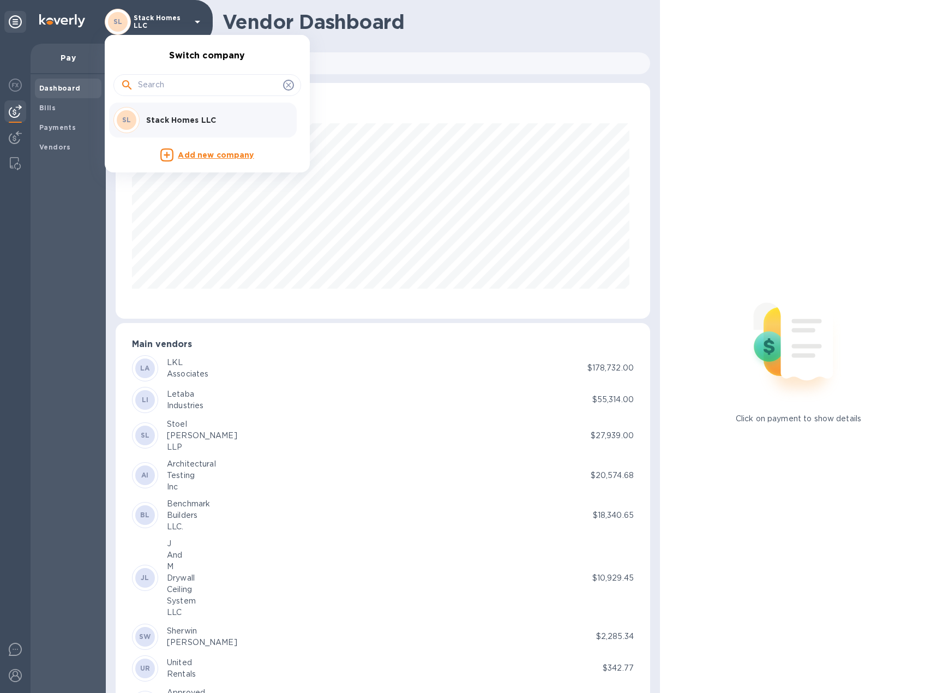
click at [193, 15] on div at bounding box center [468, 346] width 937 height 693
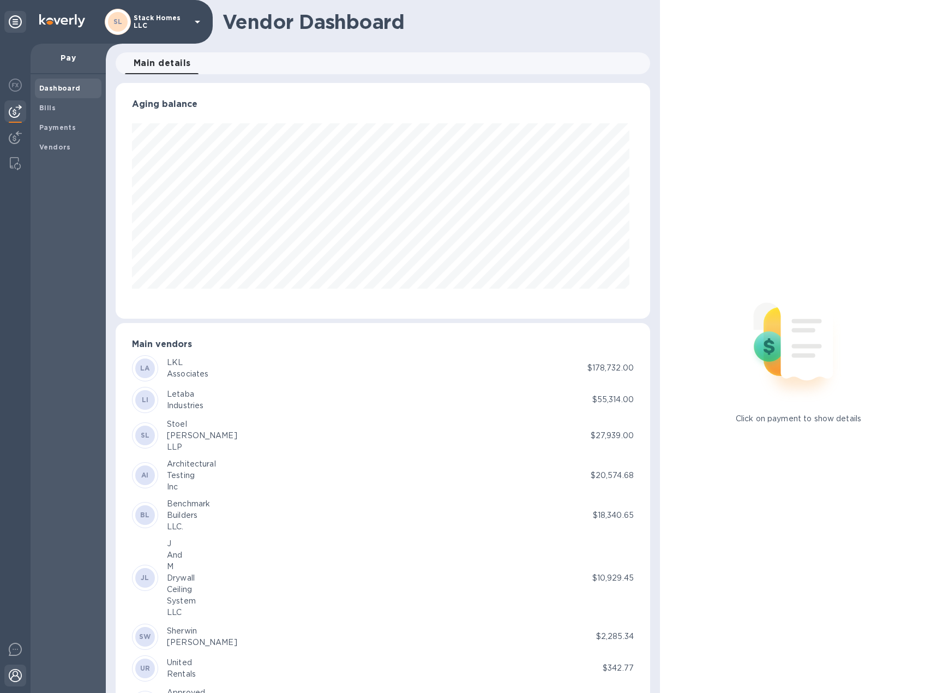
click at [16, 670] on img at bounding box center [15, 675] width 13 height 13
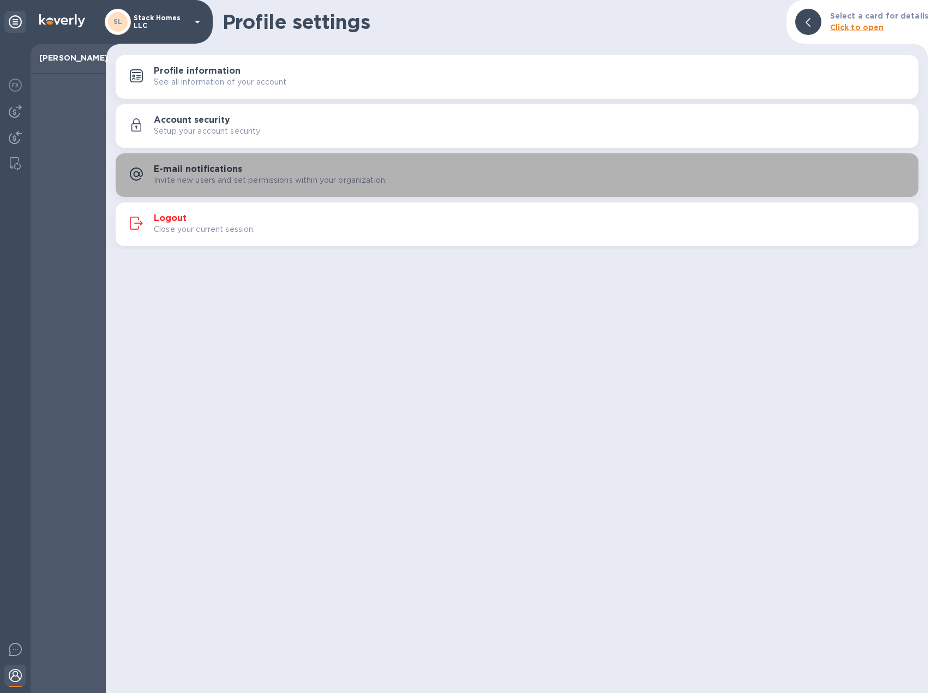
click at [244, 174] on p "Invite new users and set permissions within your organization." at bounding box center [270, 179] width 233 height 11
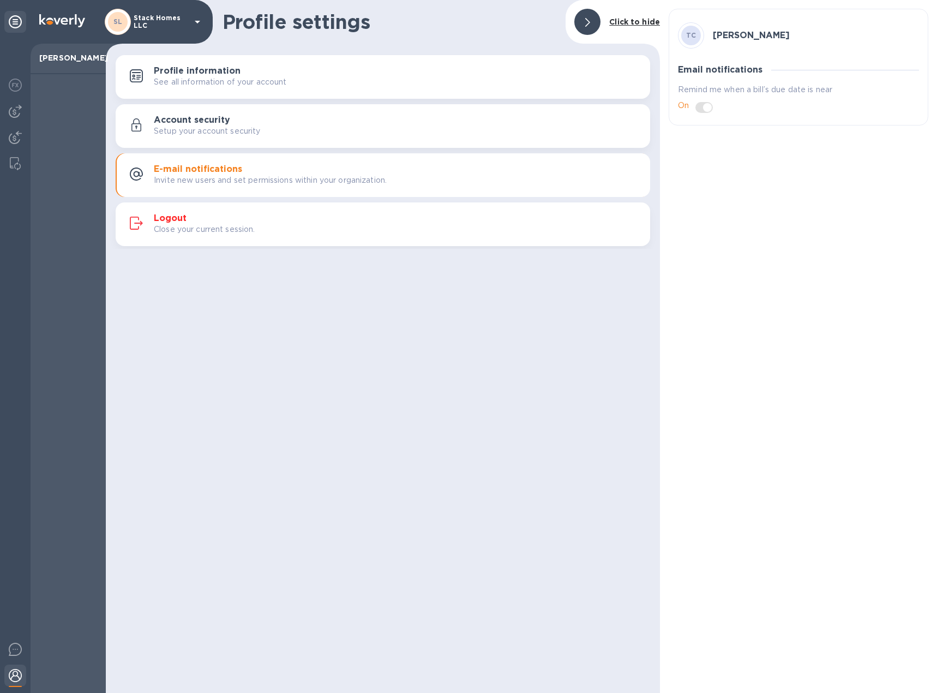
click at [177, 117] on h3 "Account security" at bounding box center [192, 120] width 76 height 10
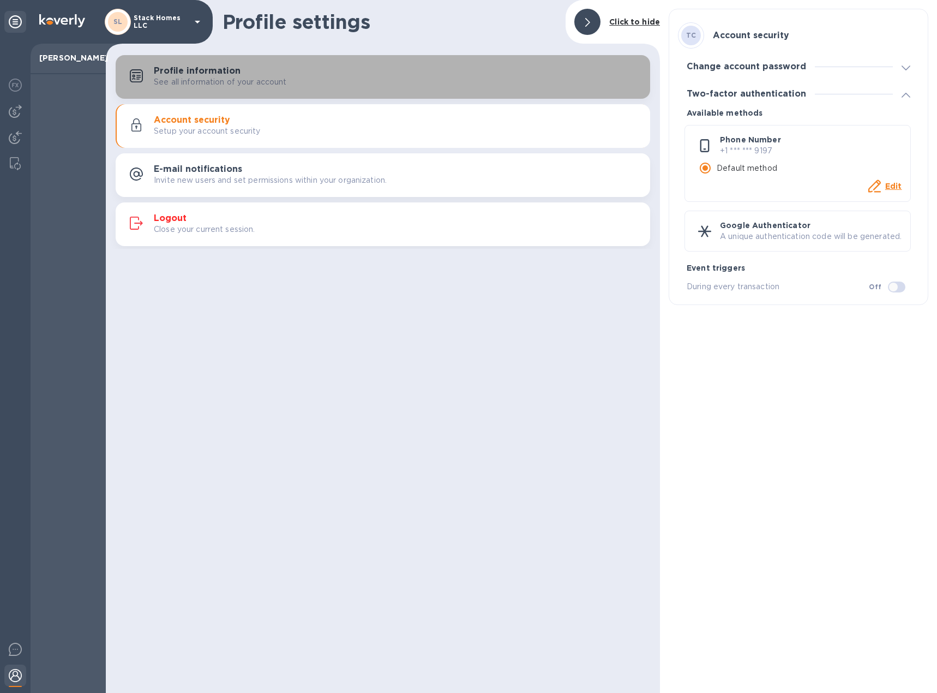
click at [209, 81] on p "See all information of your account" at bounding box center [220, 81] width 133 height 11
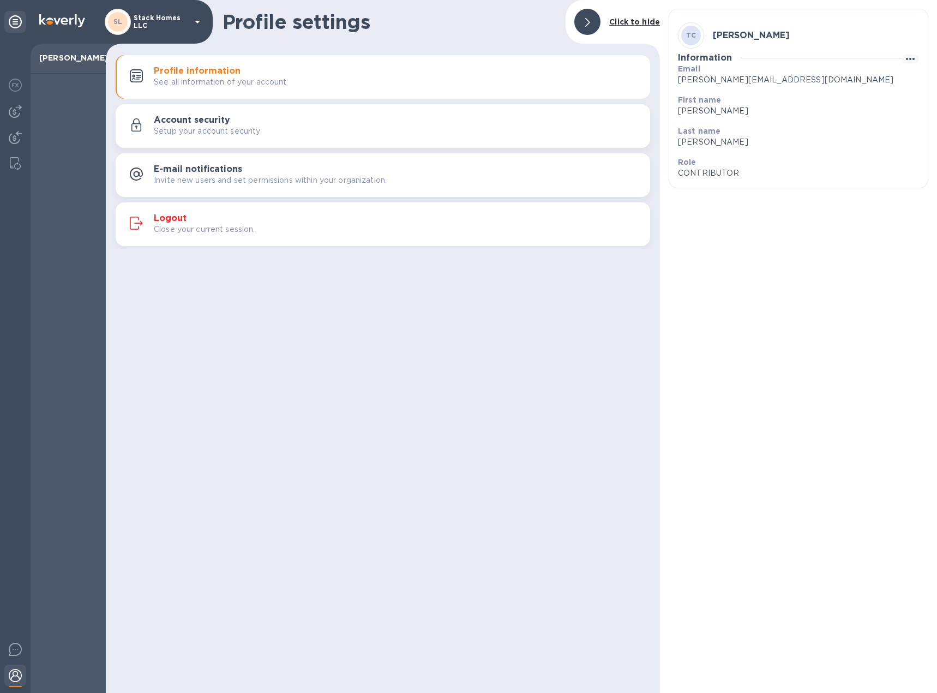
click at [582, 22] on div at bounding box center [587, 22] width 26 height 26
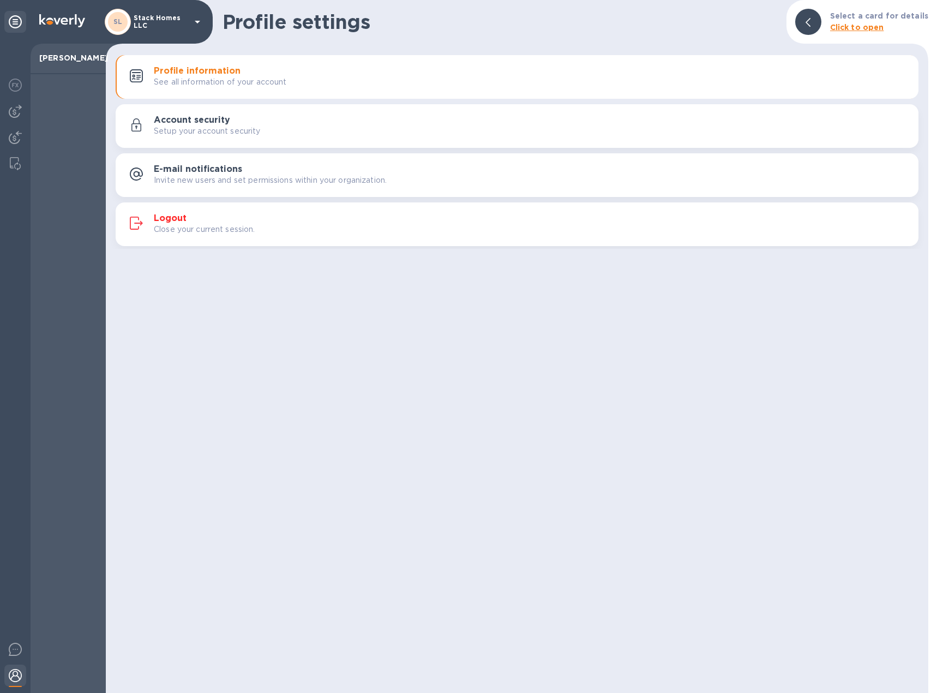
click at [111, 19] on div "SL" at bounding box center [118, 22] width 20 height 20
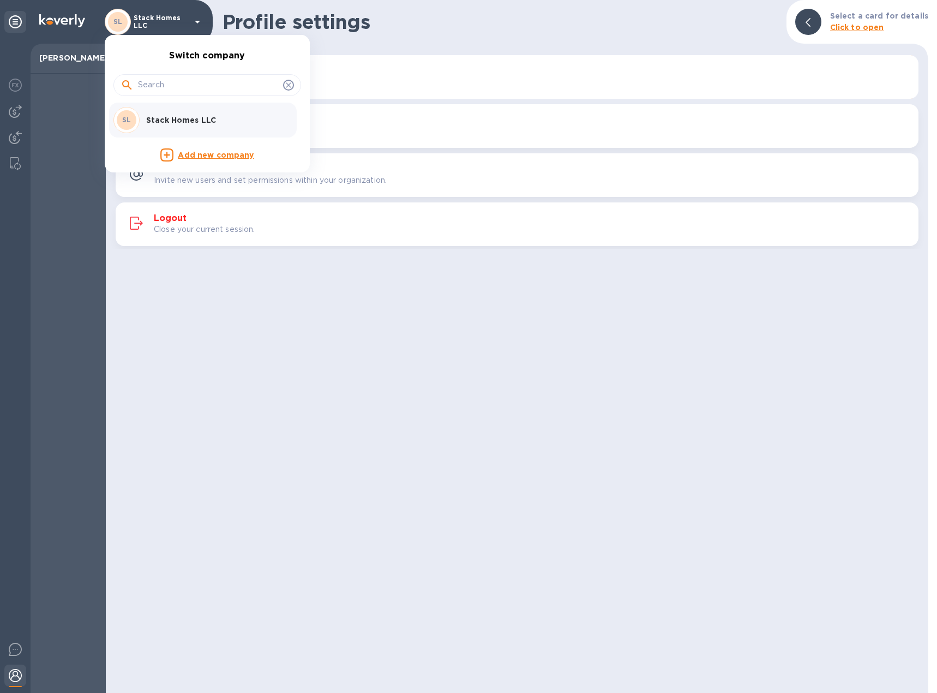
click at [111, 19] on div at bounding box center [468, 346] width 937 height 693
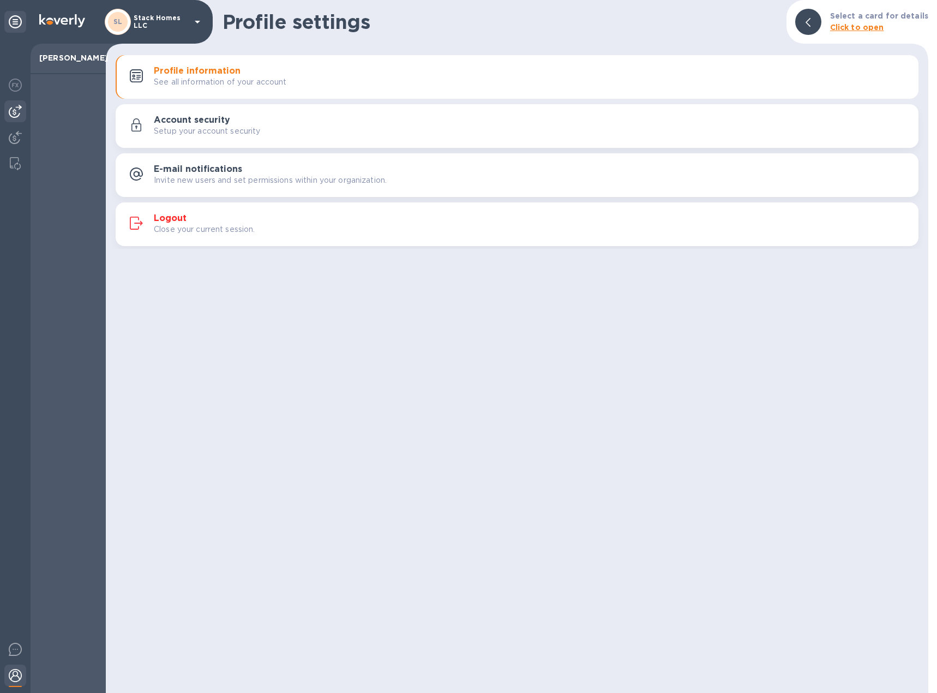
click at [19, 102] on div at bounding box center [15, 111] width 22 height 22
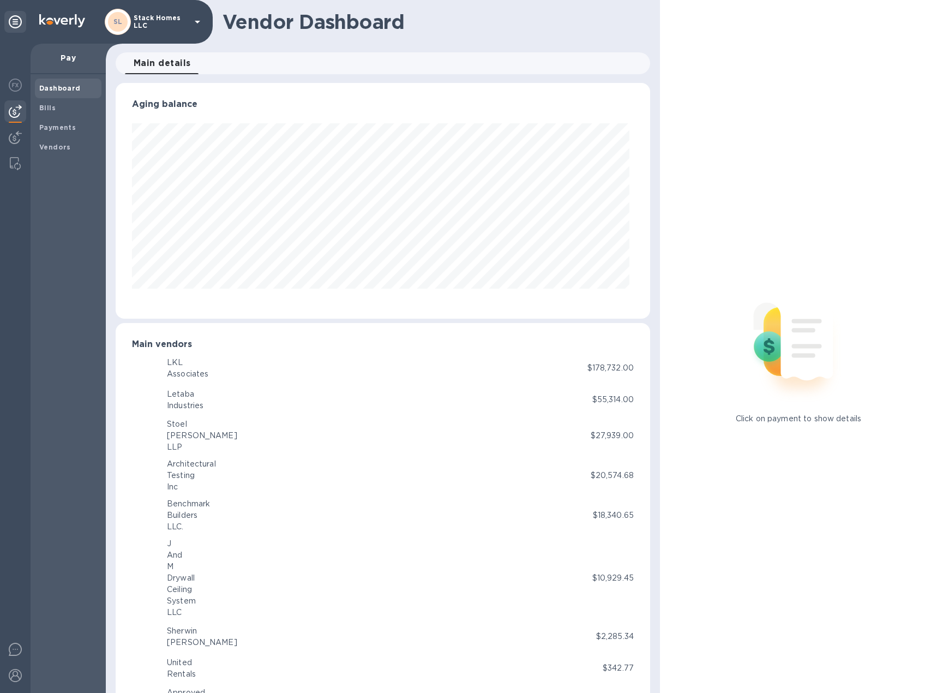
scroll to position [236, 530]
click at [62, 111] on span "Bills" at bounding box center [68, 108] width 58 height 11
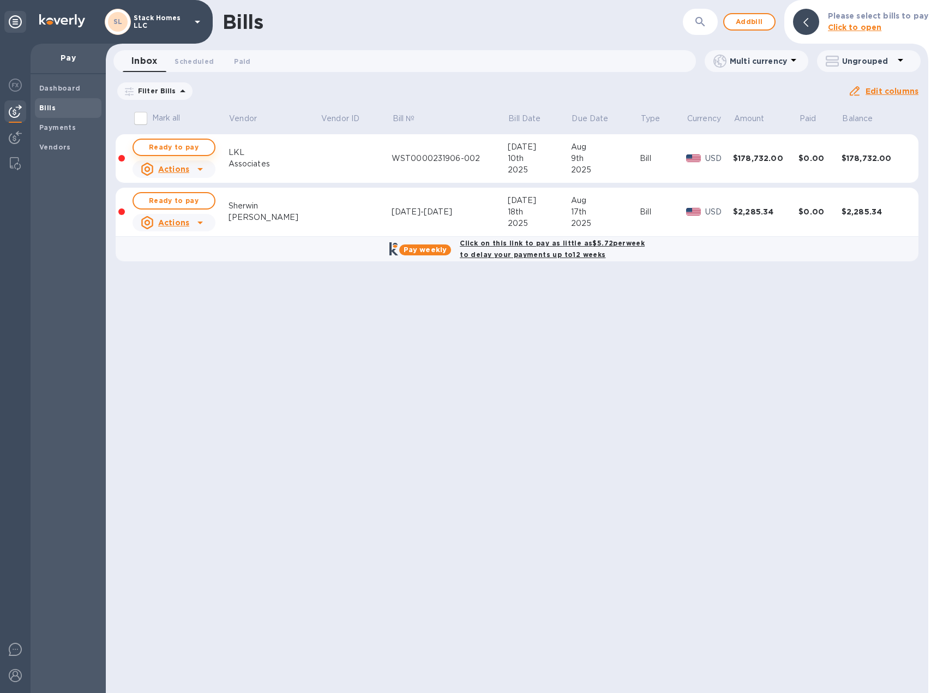
click at [170, 149] on span "Ready to pay" at bounding box center [173, 147] width 63 height 13
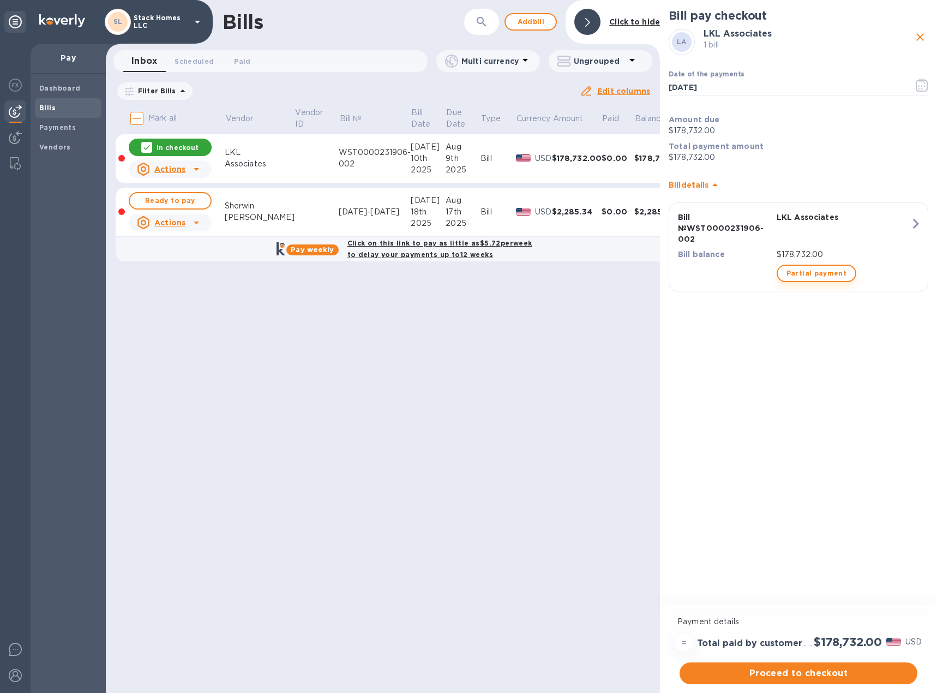
click at [822, 270] on span "Partial payment" at bounding box center [816, 273] width 60 height 13
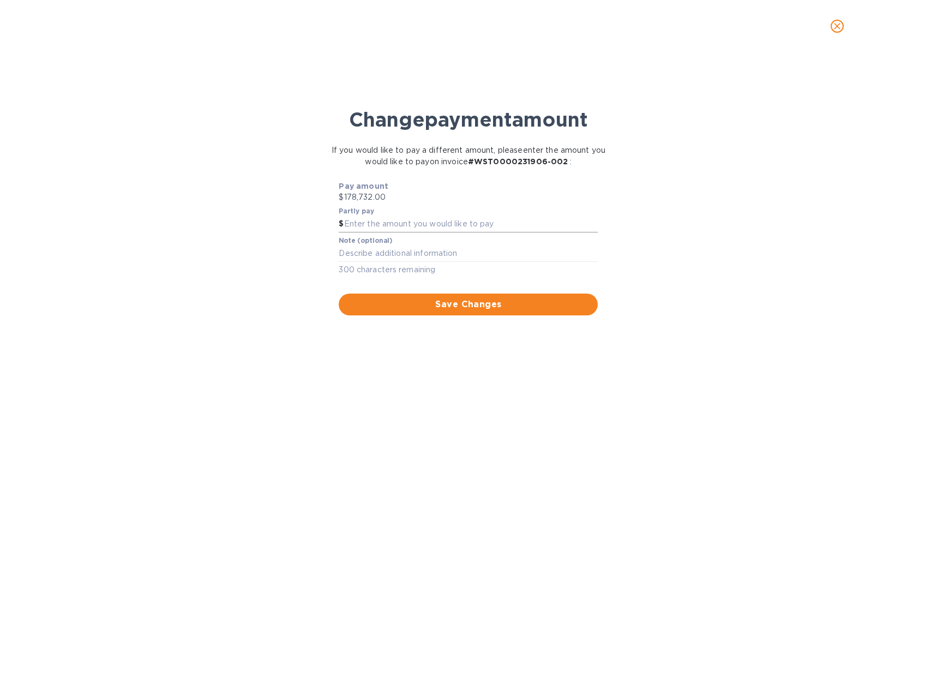
click at [420, 220] on input "text" at bounding box center [471, 224] width 254 height 16
type input "50,000"
click at [394, 299] on span "Save Changes" at bounding box center [468, 304] width 242 height 13
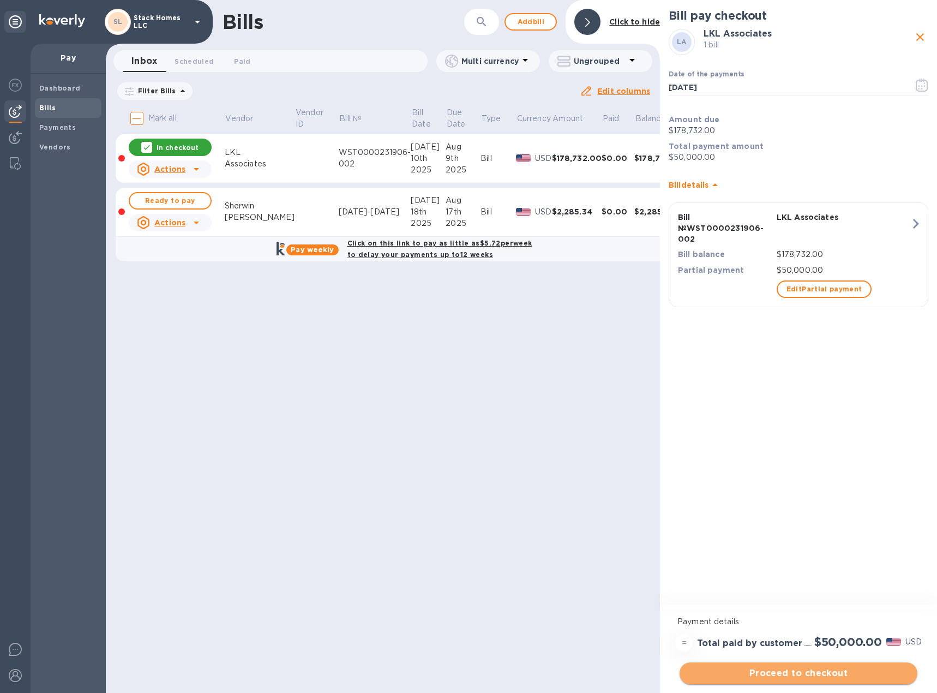
click at [870, 670] on span "Proceed to checkout" at bounding box center [798, 672] width 220 height 13
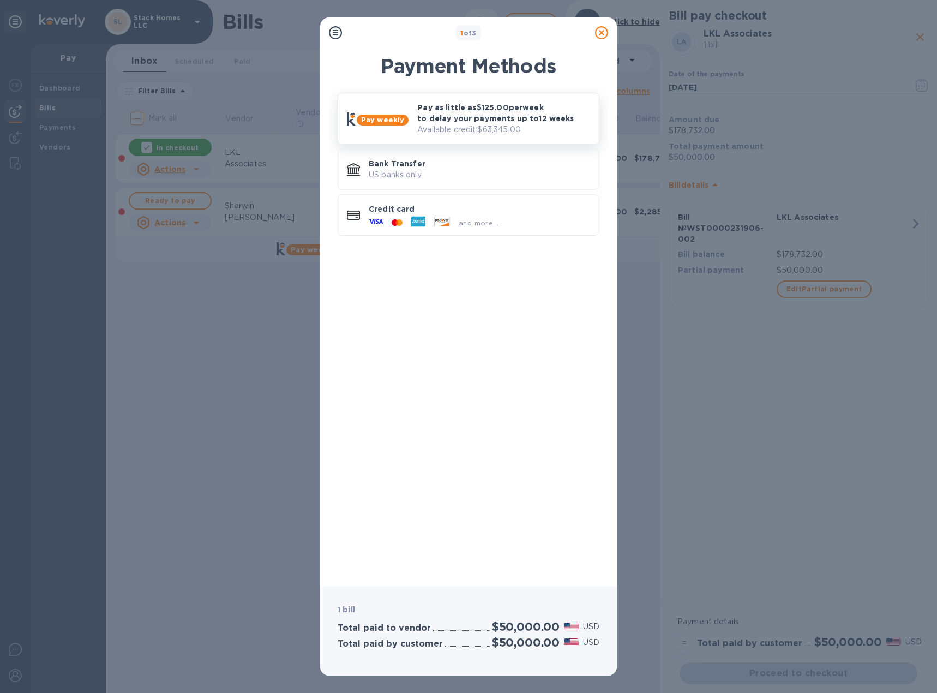
click at [471, 124] on p "Available credit: $63,345.00" at bounding box center [503, 129] width 173 height 11
